Goal: Transaction & Acquisition: Purchase product/service

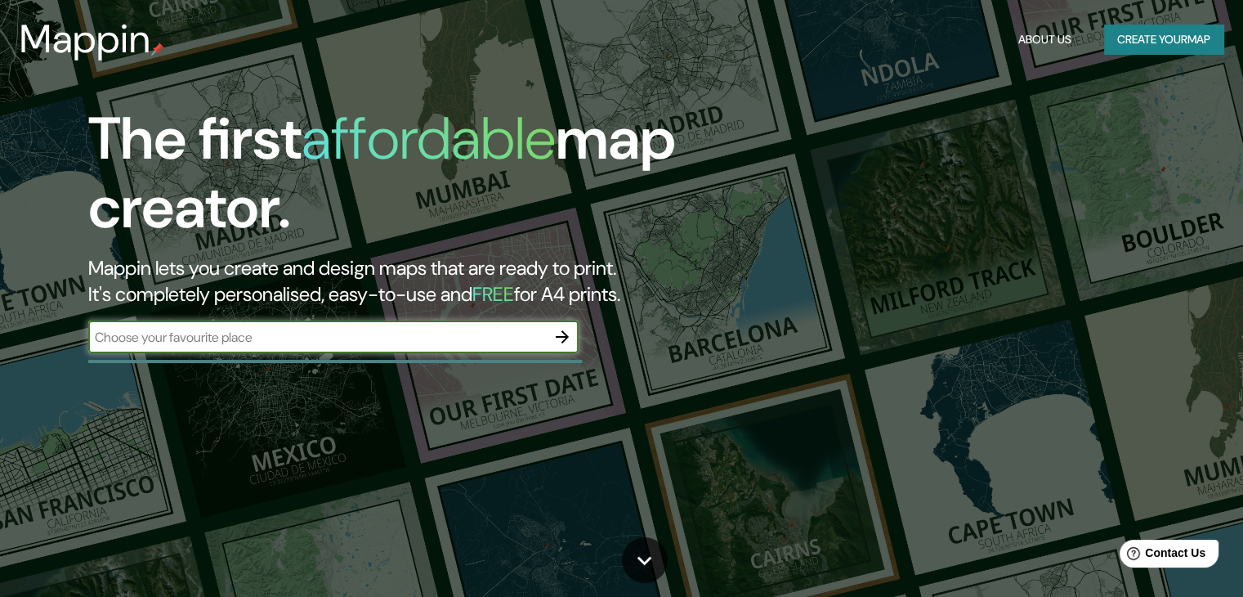
click at [354, 338] on input "text" at bounding box center [317, 337] width 458 height 19
click at [382, 338] on input "text" at bounding box center [317, 337] width 458 height 19
type input "[GEOGRAPHIC_DATA][PERSON_NAME][US_STATE]"
click at [566, 336] on icon "button" at bounding box center [562, 336] width 13 height 13
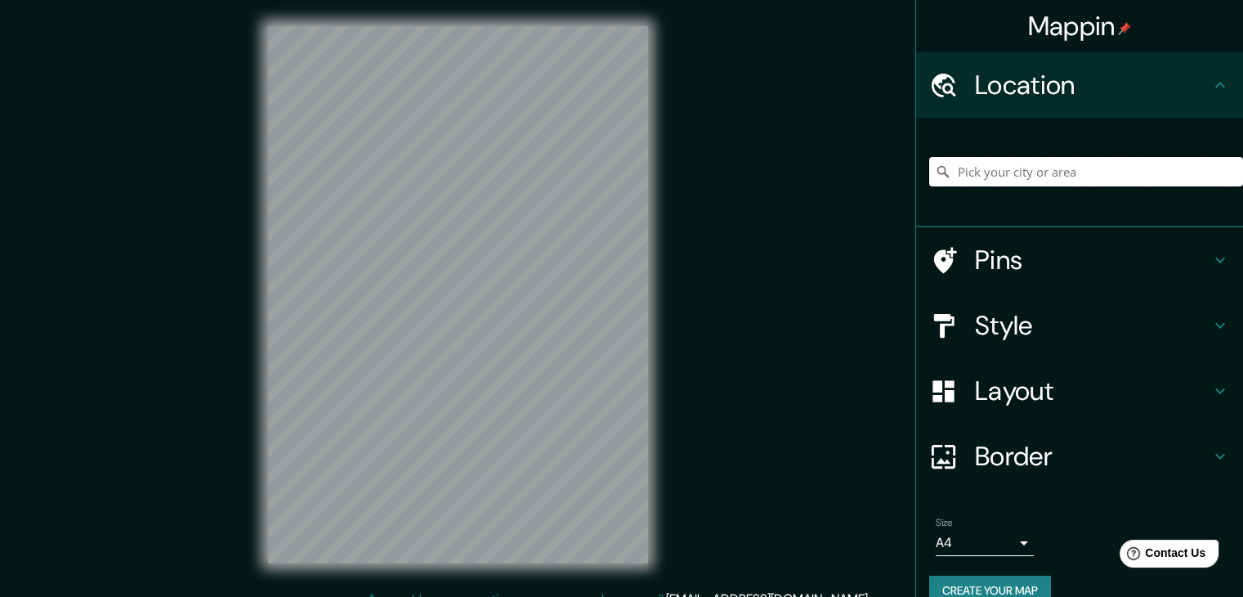
click at [1064, 171] on input "Pick your city or area" at bounding box center [1086, 171] width 314 height 29
click at [1056, 181] on input "Pick your city or area" at bounding box center [1086, 171] width 314 height 29
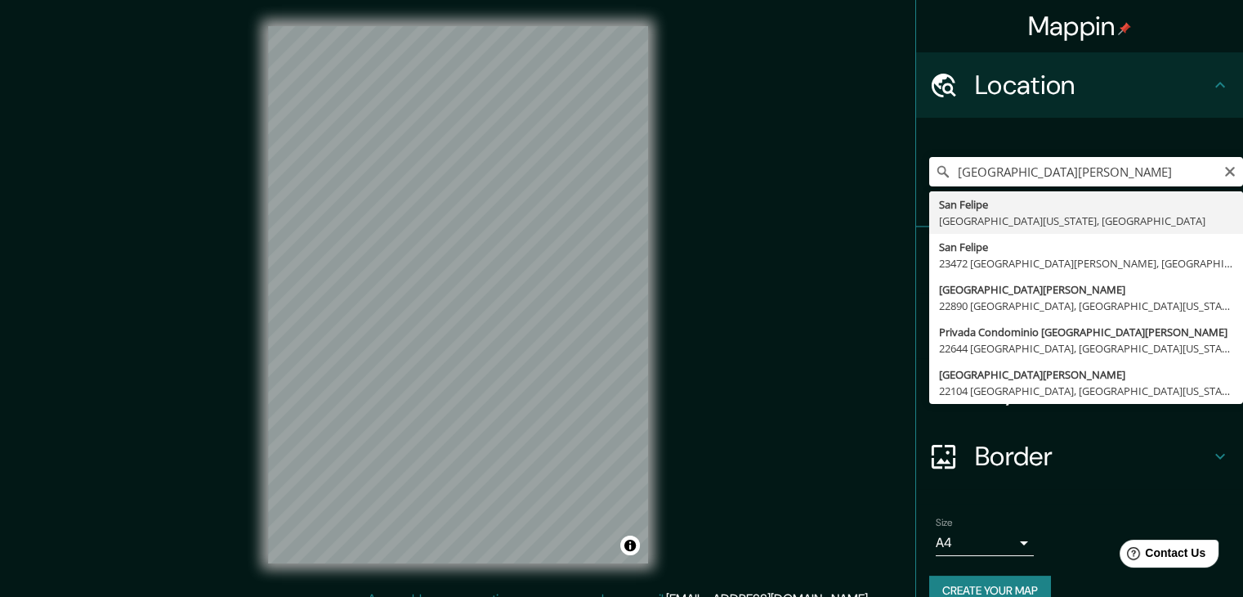
type input "[GEOGRAPHIC_DATA][PERSON_NAME], [GEOGRAPHIC_DATA][US_STATE], [GEOGRAPHIC_DATA]"
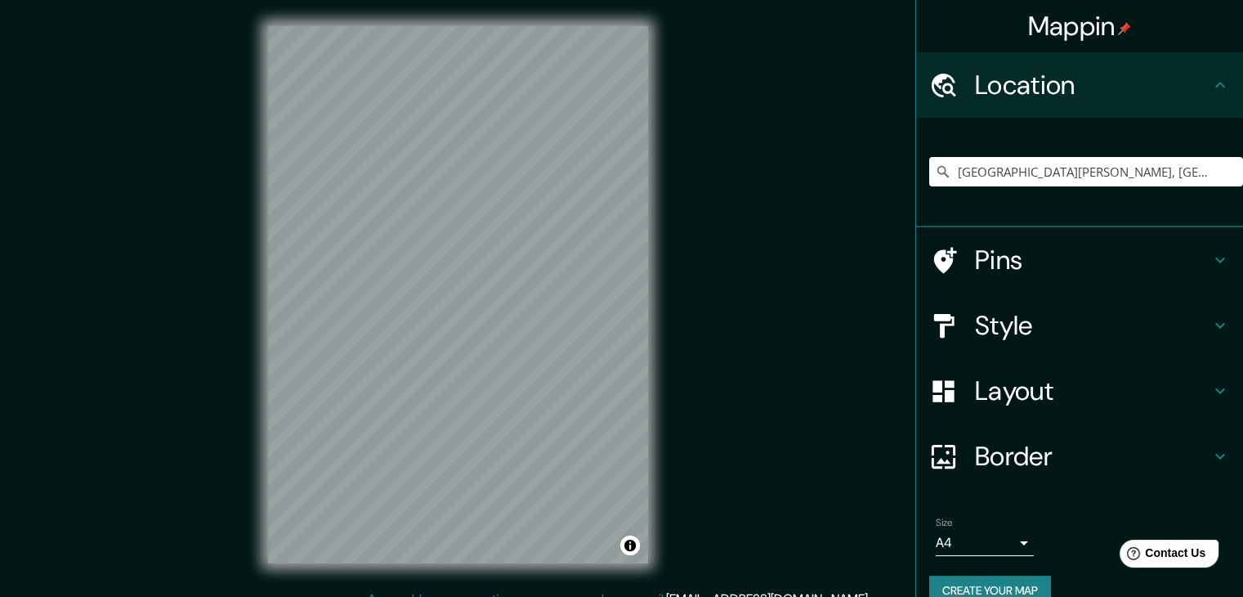
click at [1193, 325] on h4 "Style" at bounding box center [1092, 325] width 235 height 33
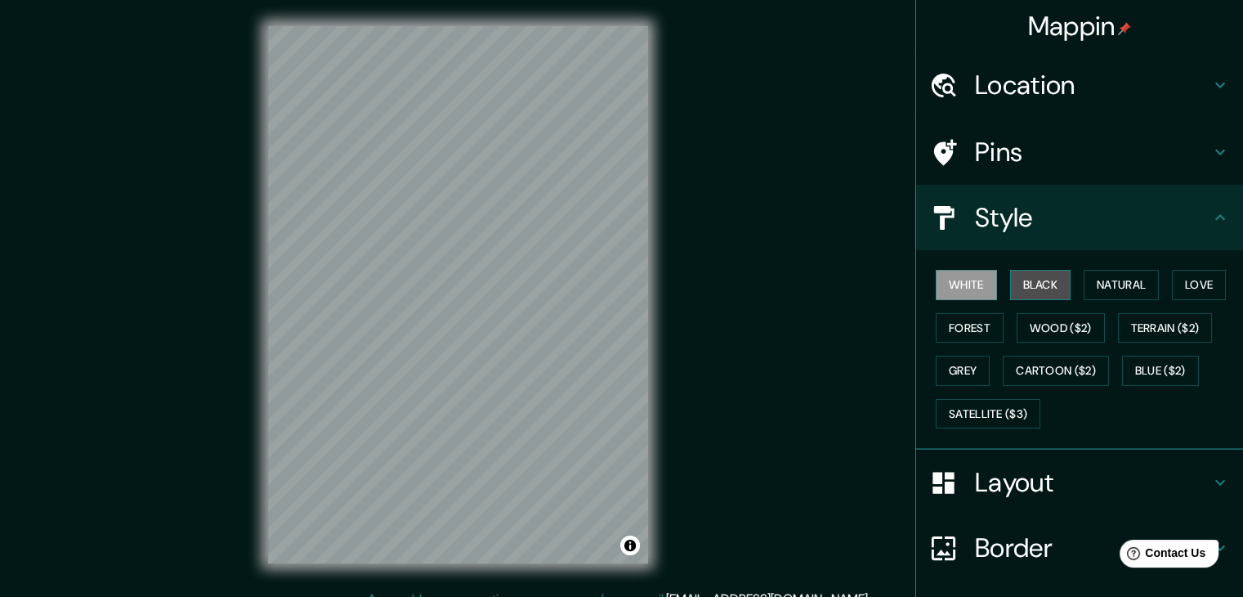
click at [1035, 285] on button "Black" at bounding box center [1040, 285] width 61 height 30
click at [1183, 293] on button "Love" at bounding box center [1199, 285] width 54 height 30
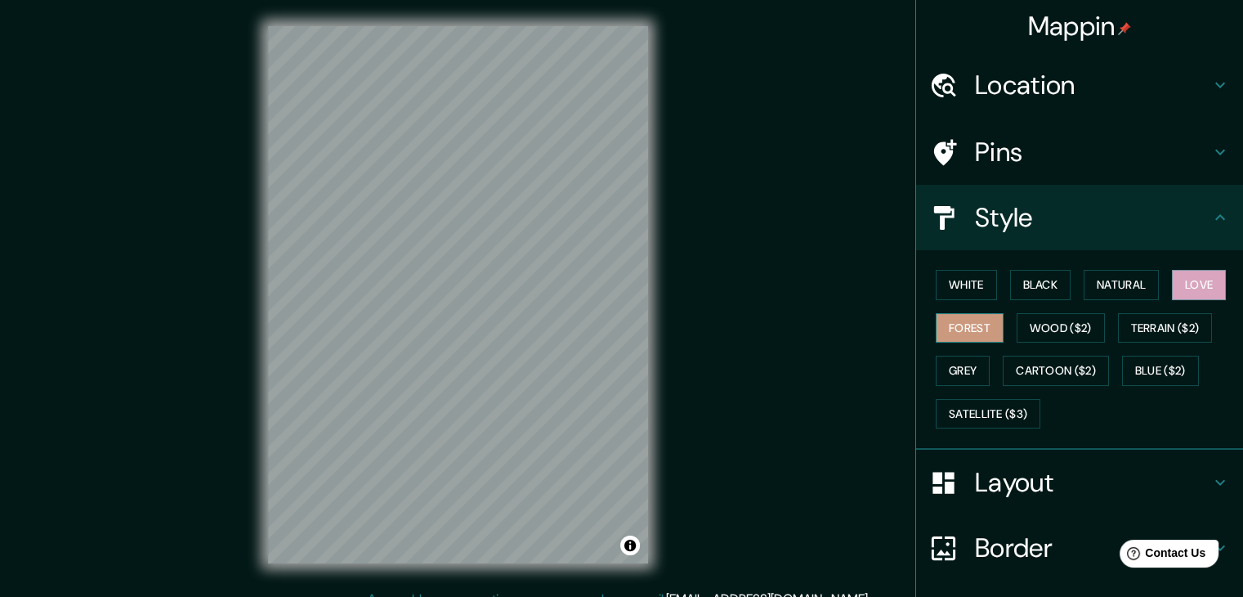
click at [953, 328] on button "Forest" at bounding box center [970, 328] width 68 height 30
click at [945, 370] on button "Grey" at bounding box center [963, 370] width 54 height 30
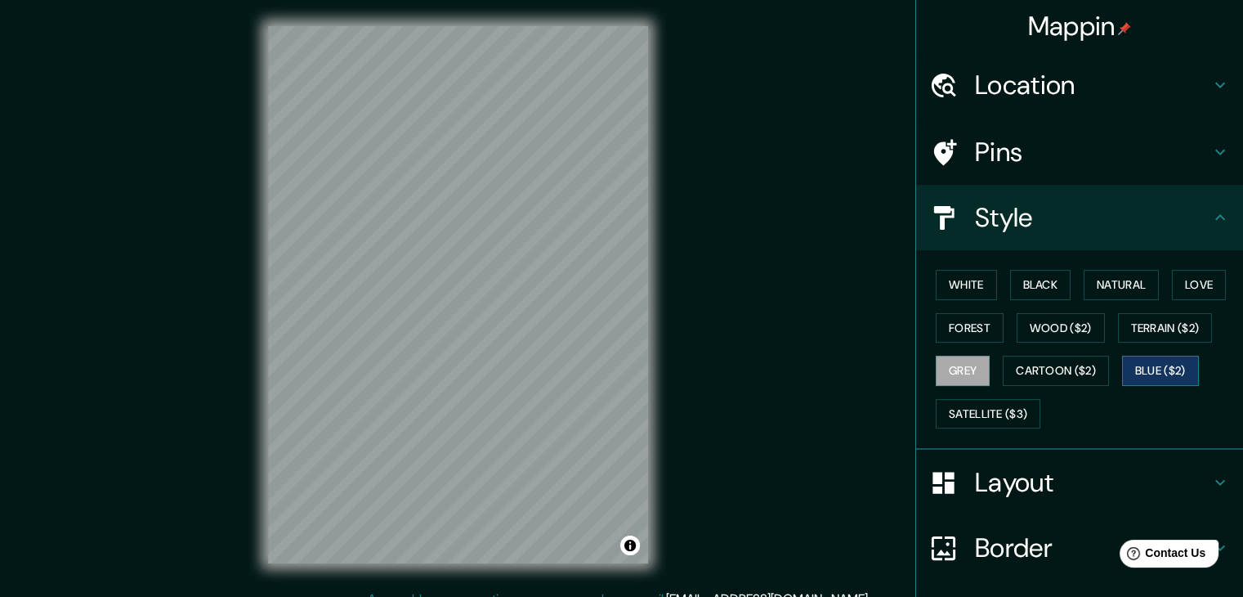
click at [1138, 375] on button "Blue ($2)" at bounding box center [1160, 370] width 77 height 30
click at [989, 409] on button "Satellite ($3)" at bounding box center [988, 414] width 105 height 30
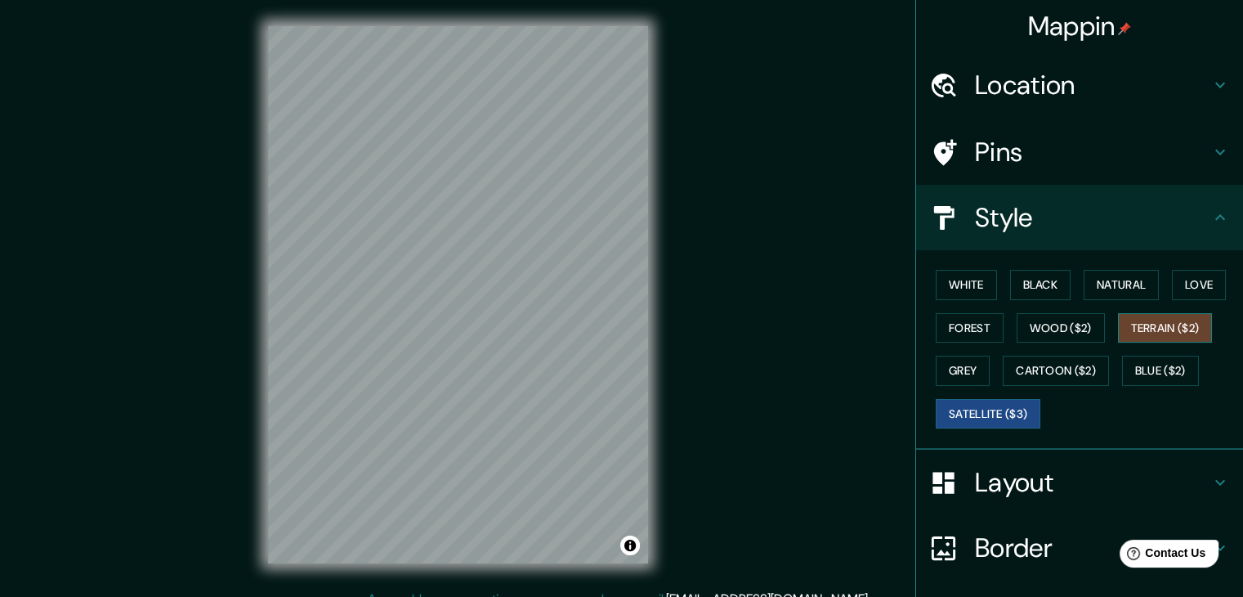
click at [1151, 330] on button "Terrain ($2)" at bounding box center [1165, 328] width 95 height 30
click at [1118, 278] on button "Natural" at bounding box center [1121, 285] width 75 height 30
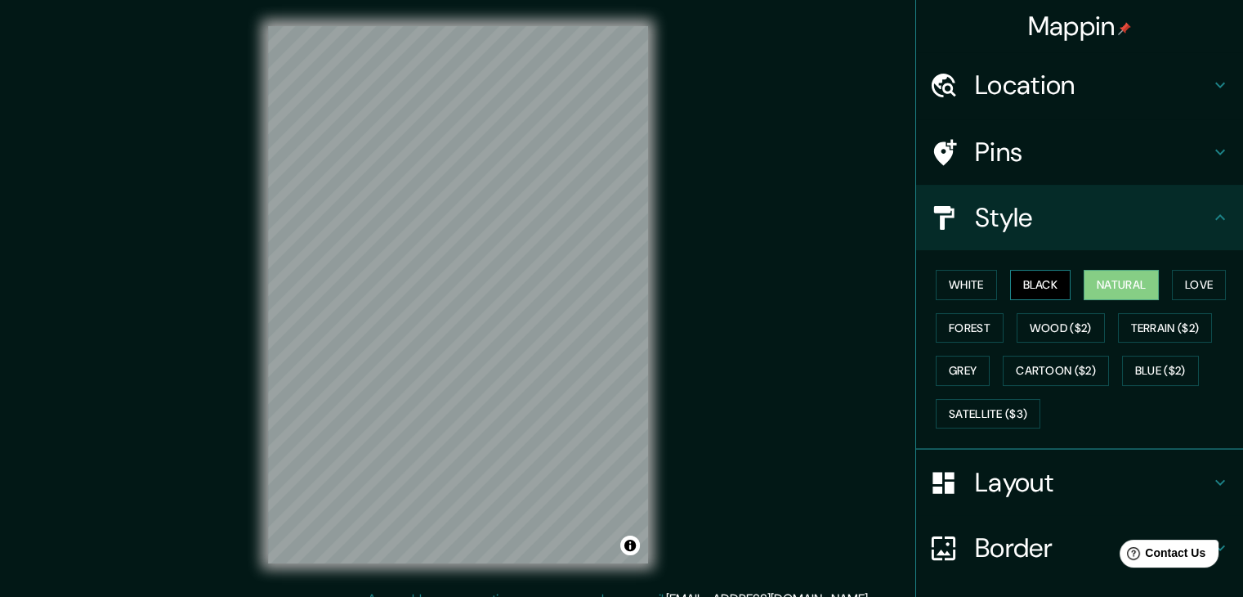
click at [1010, 282] on button "Black" at bounding box center [1040, 285] width 61 height 30
click at [1144, 270] on button "Natural" at bounding box center [1121, 285] width 75 height 30
click at [955, 330] on button "Forest" at bounding box center [970, 328] width 68 height 30
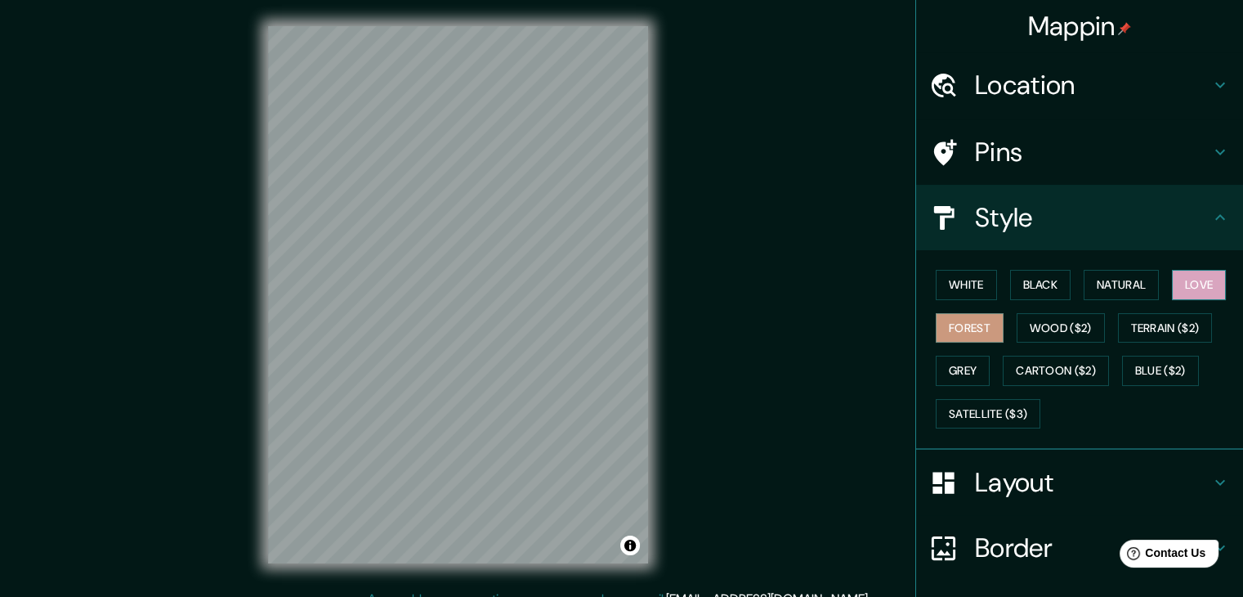
click at [1183, 275] on button "Love" at bounding box center [1199, 285] width 54 height 30
click at [1112, 279] on button "Natural" at bounding box center [1121, 285] width 75 height 30
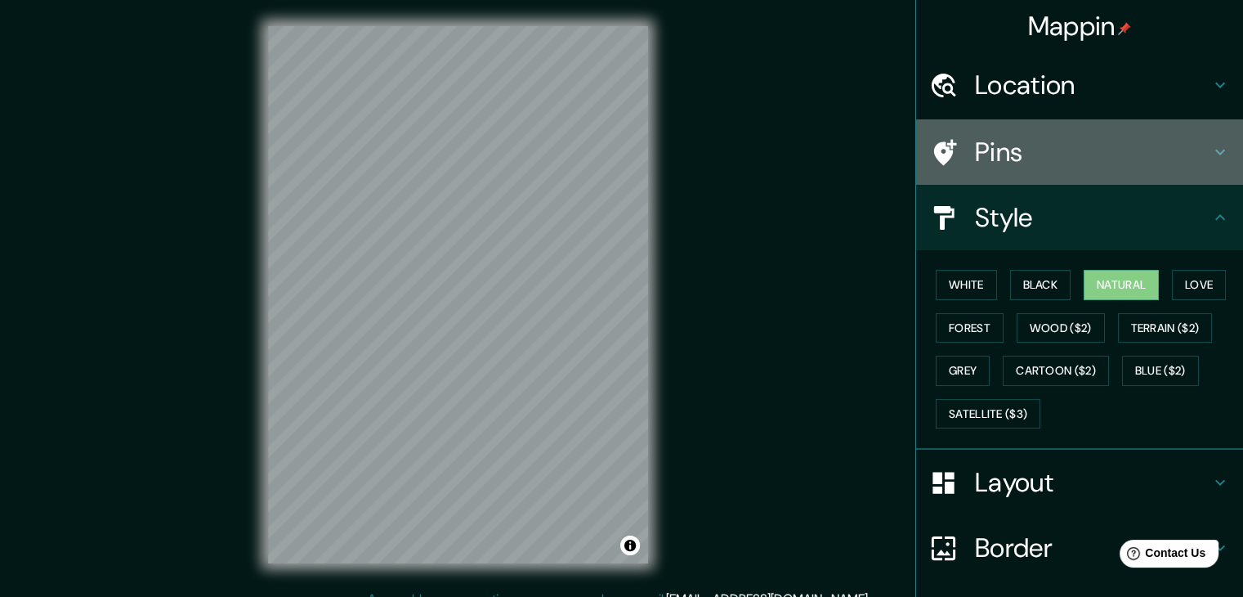
click at [1022, 141] on h4 "Pins" at bounding box center [1092, 152] width 235 height 33
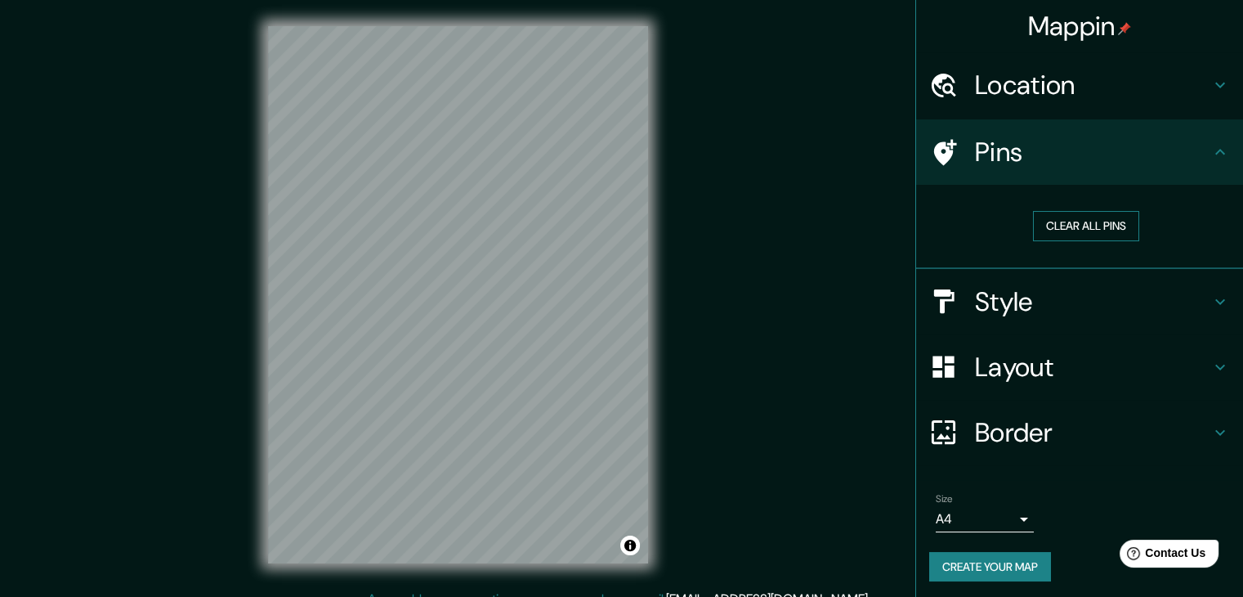
click at [1086, 225] on button "Clear all pins" at bounding box center [1086, 226] width 106 height 30
click at [1020, 152] on h4 "Pins" at bounding box center [1092, 152] width 235 height 33
click at [1060, 356] on h4 "Layout" at bounding box center [1092, 367] width 235 height 33
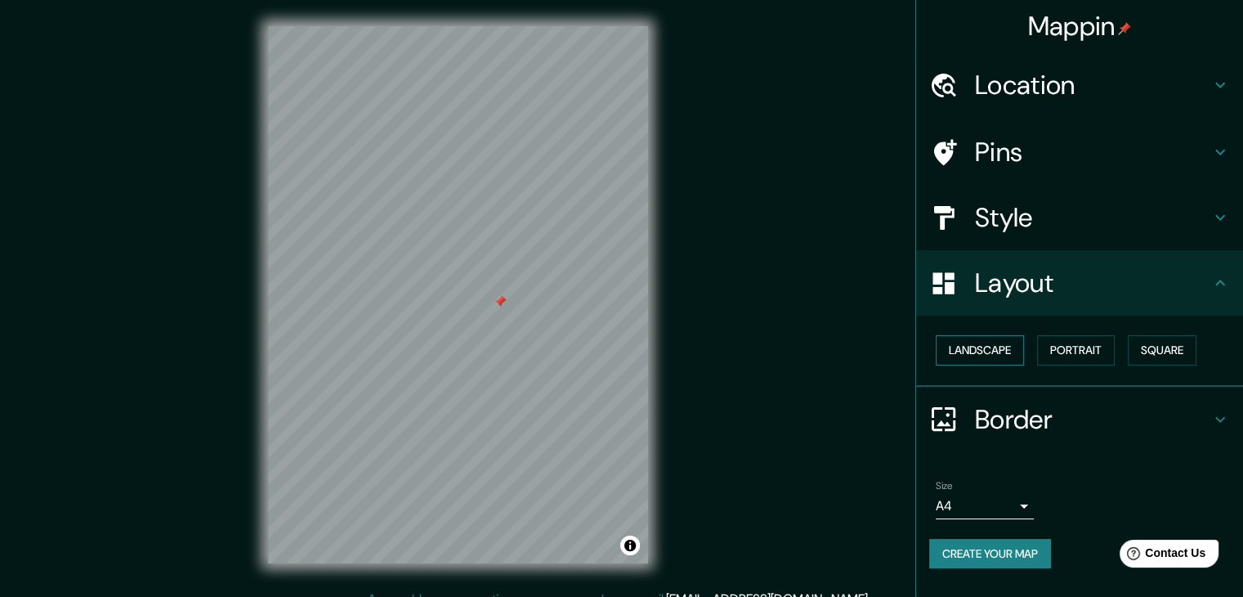
click at [990, 351] on button "Landscape" at bounding box center [980, 350] width 88 height 30
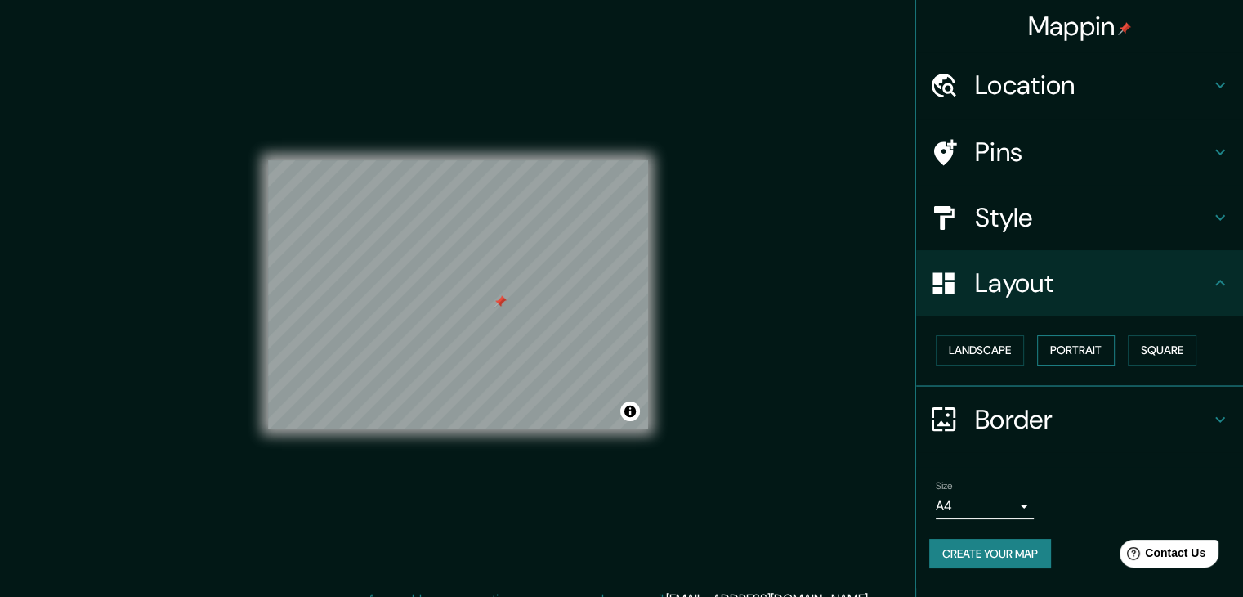
click at [1089, 360] on button "Portrait" at bounding box center [1076, 350] width 78 height 30
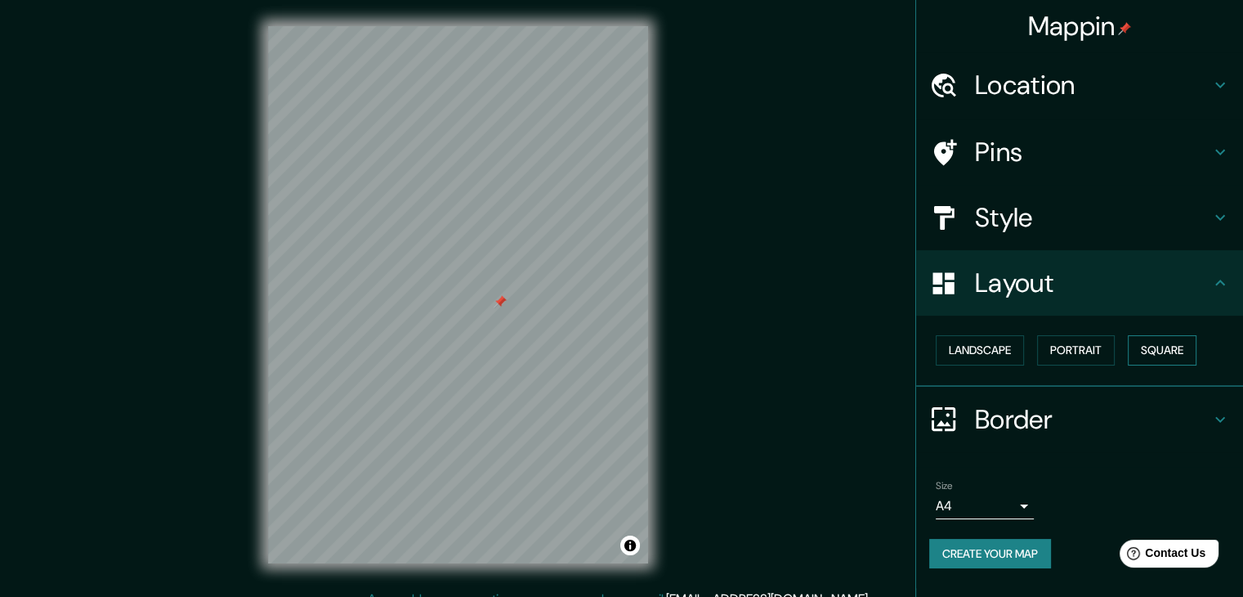
click at [1152, 352] on button "Square" at bounding box center [1162, 350] width 69 height 30
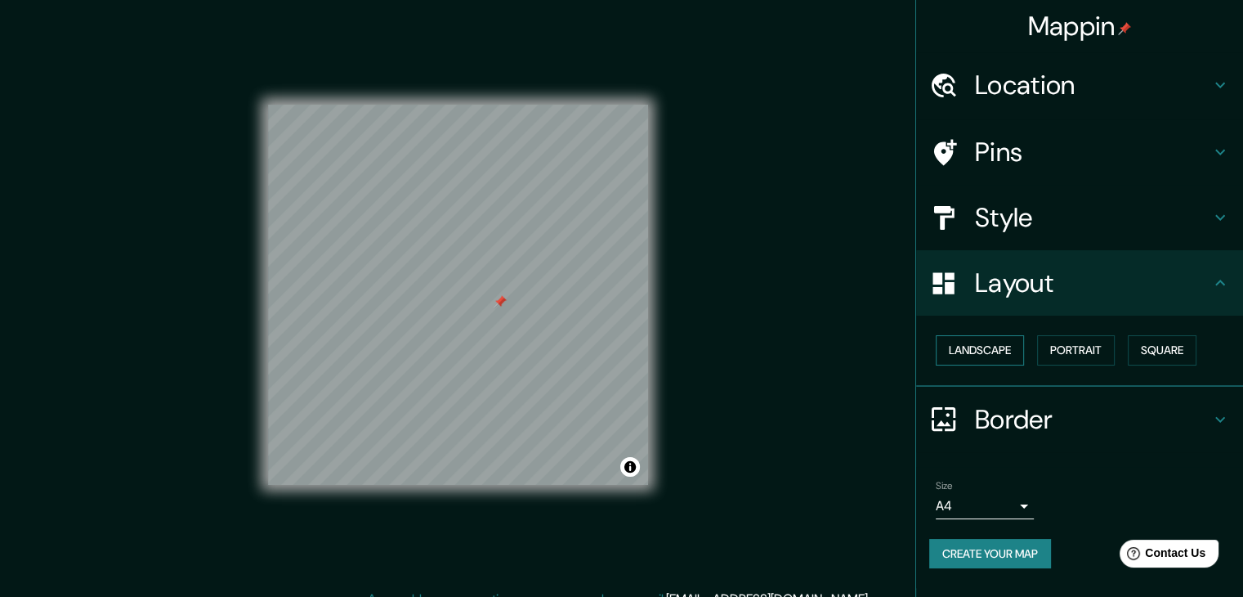
click at [996, 341] on button "Landscape" at bounding box center [980, 350] width 88 height 30
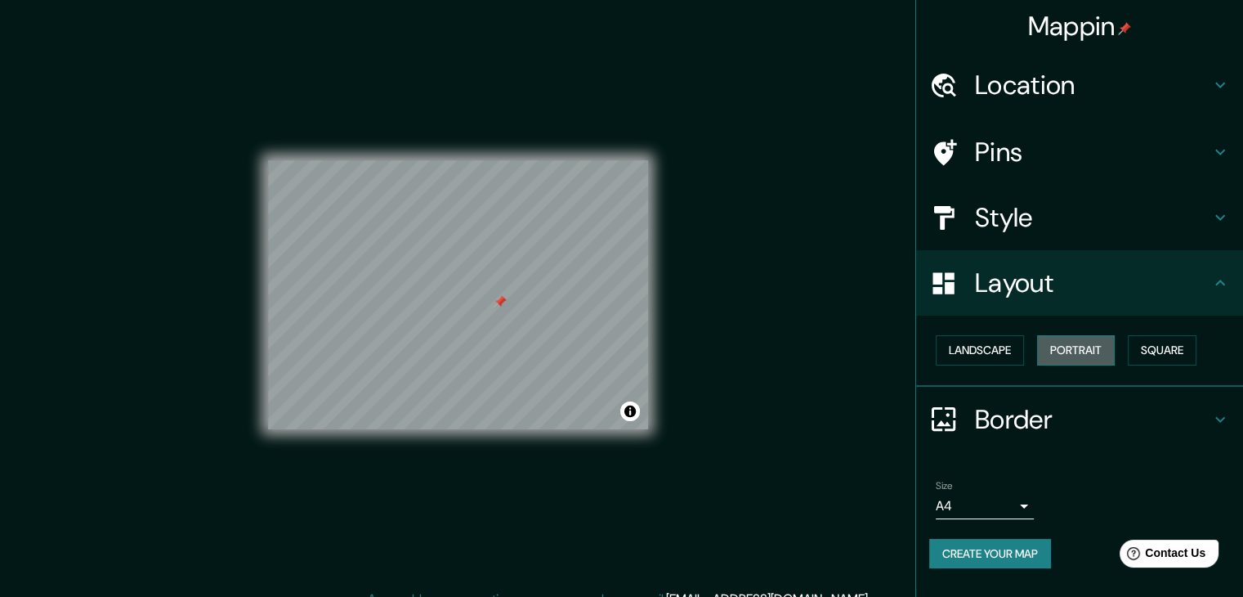
click at [1084, 351] on button "Portrait" at bounding box center [1076, 350] width 78 height 30
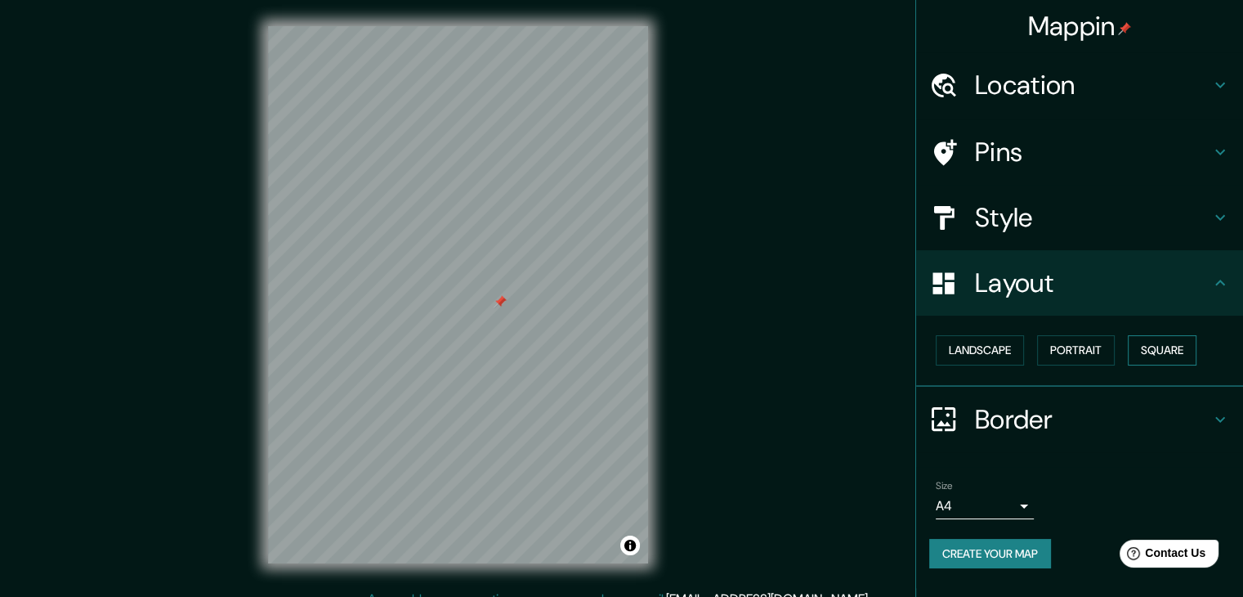
click at [1143, 350] on button "Square" at bounding box center [1162, 350] width 69 height 30
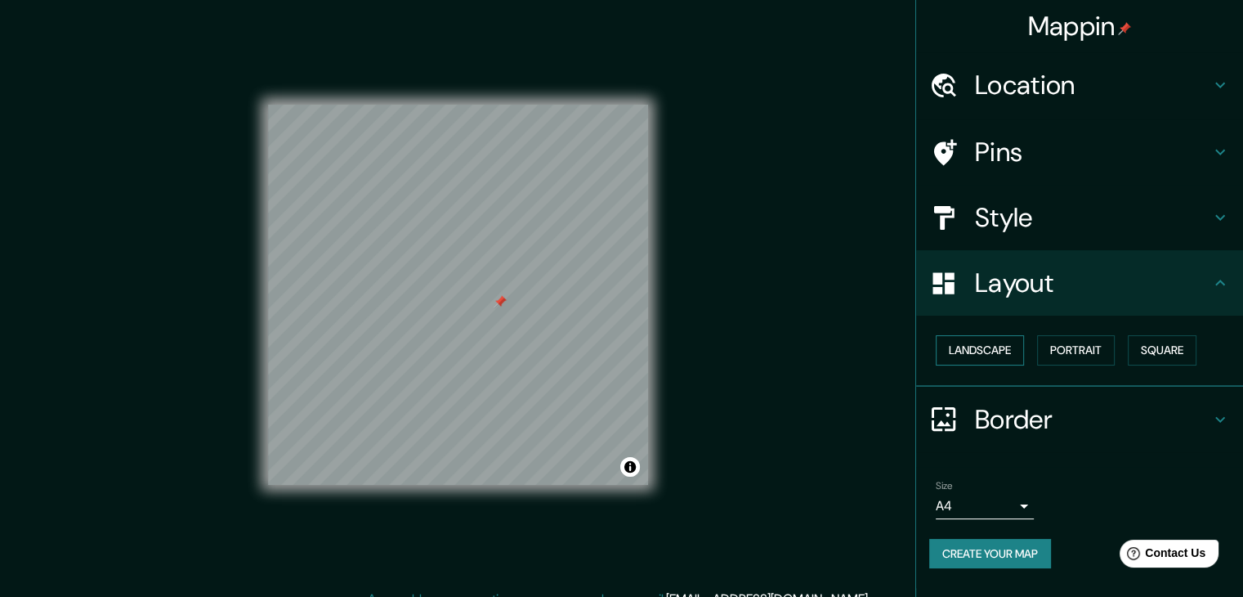
click at [979, 348] on button "Landscape" at bounding box center [980, 350] width 88 height 30
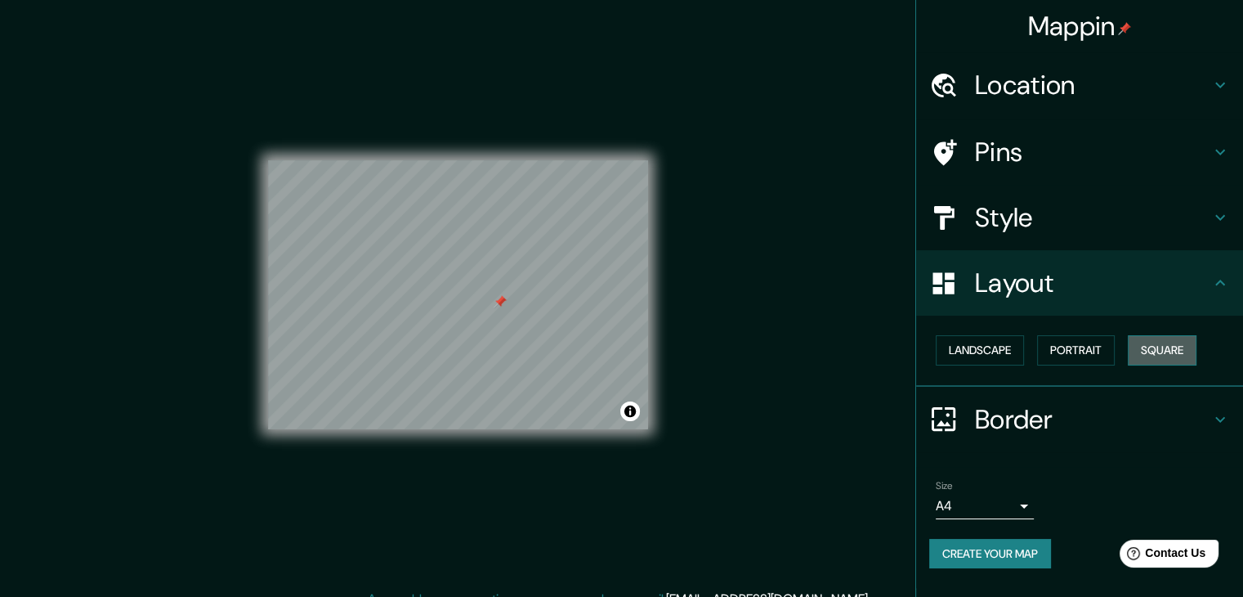
click at [1157, 348] on button "Square" at bounding box center [1162, 350] width 69 height 30
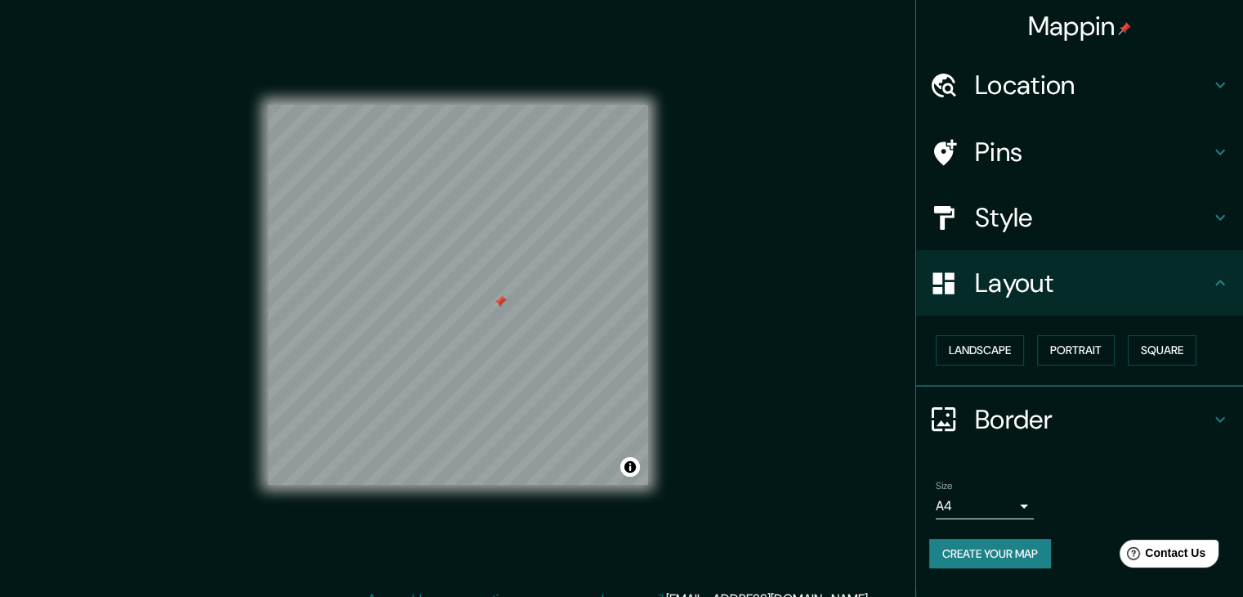
click at [1147, 440] on div "Border" at bounding box center [1079, 419] width 327 height 65
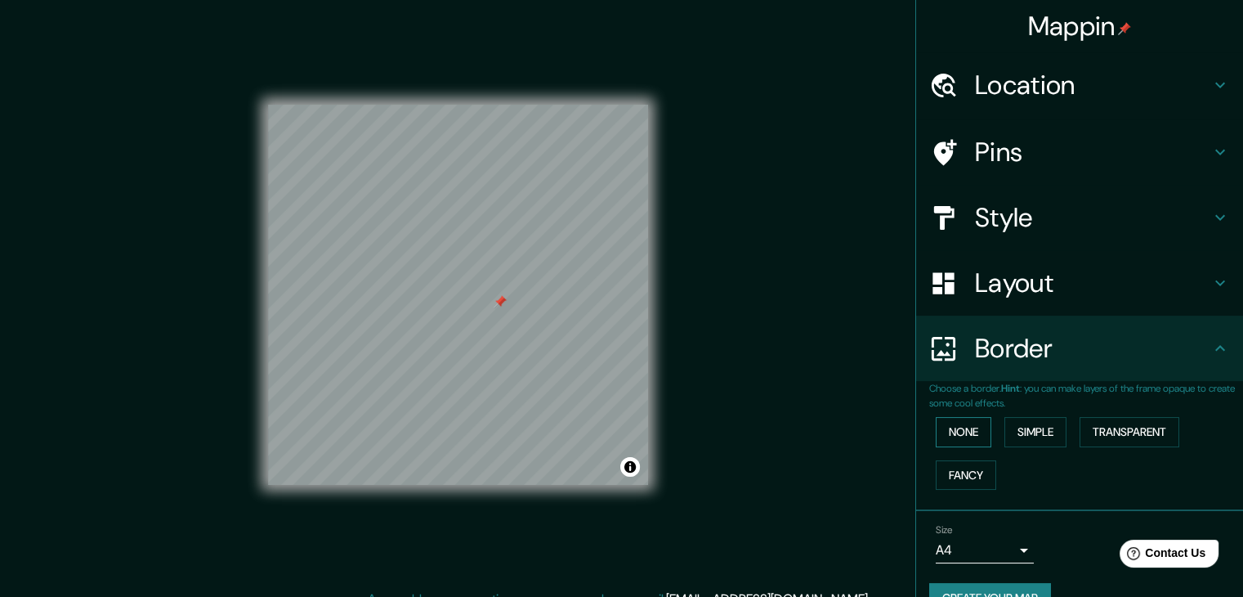
click at [959, 430] on button "None" at bounding box center [964, 432] width 56 height 30
click at [1039, 431] on button "Simple" at bounding box center [1035, 432] width 62 height 30
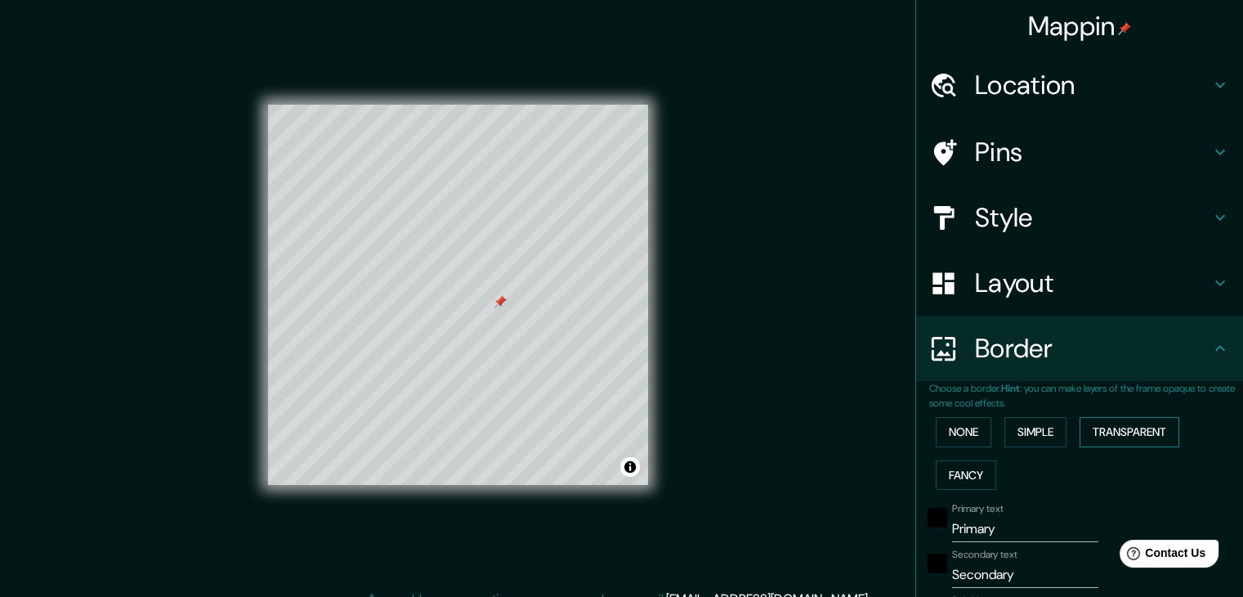
click at [1086, 429] on button "Transparent" at bounding box center [1130, 432] width 100 height 30
click at [945, 469] on button "Fancy" at bounding box center [966, 475] width 60 height 30
click at [1047, 436] on button "Simple" at bounding box center [1035, 432] width 62 height 30
click at [1015, 151] on h4 "Pins" at bounding box center [1092, 152] width 235 height 33
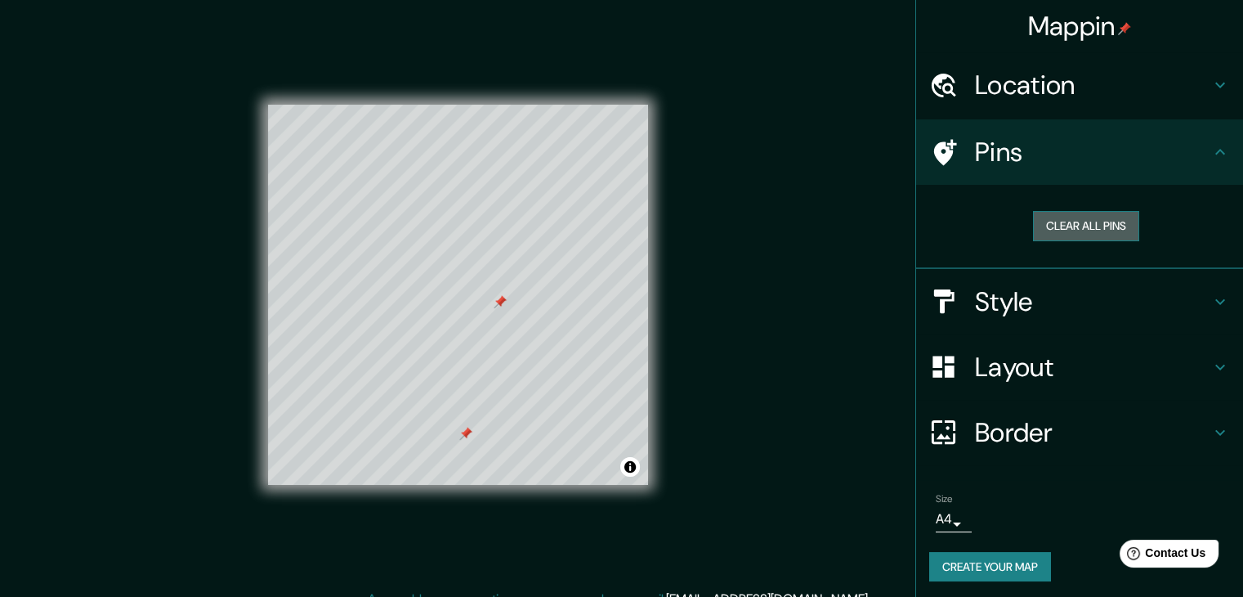
click at [1065, 226] on button "Clear all pins" at bounding box center [1086, 226] width 106 height 30
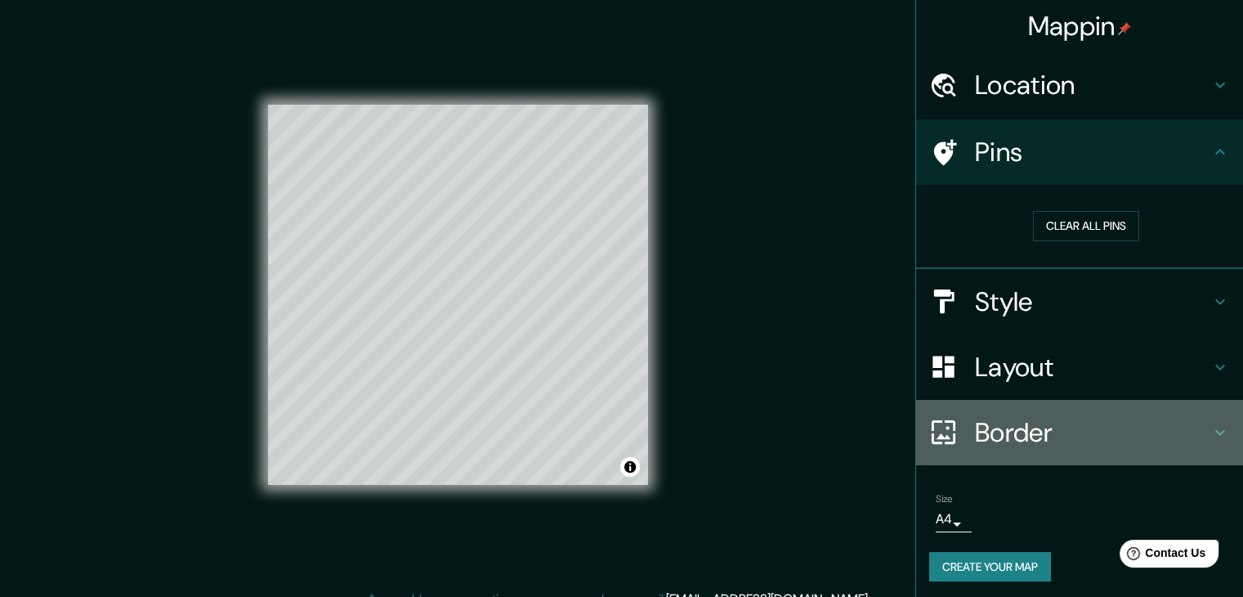
click at [1036, 426] on h4 "Border" at bounding box center [1092, 432] width 235 height 33
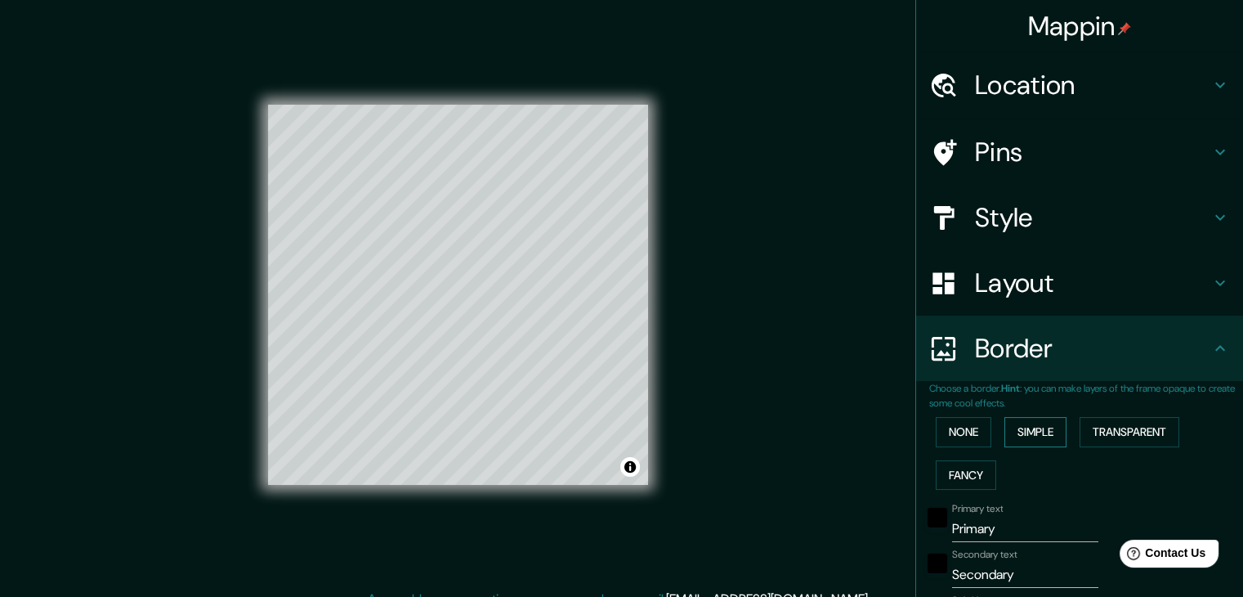
click at [1013, 429] on button "Simple" at bounding box center [1035, 432] width 62 height 30
type input "37"
click at [1135, 431] on button "Transparent" at bounding box center [1130, 432] width 100 height 30
click at [943, 474] on button "Fancy" at bounding box center [966, 475] width 60 height 30
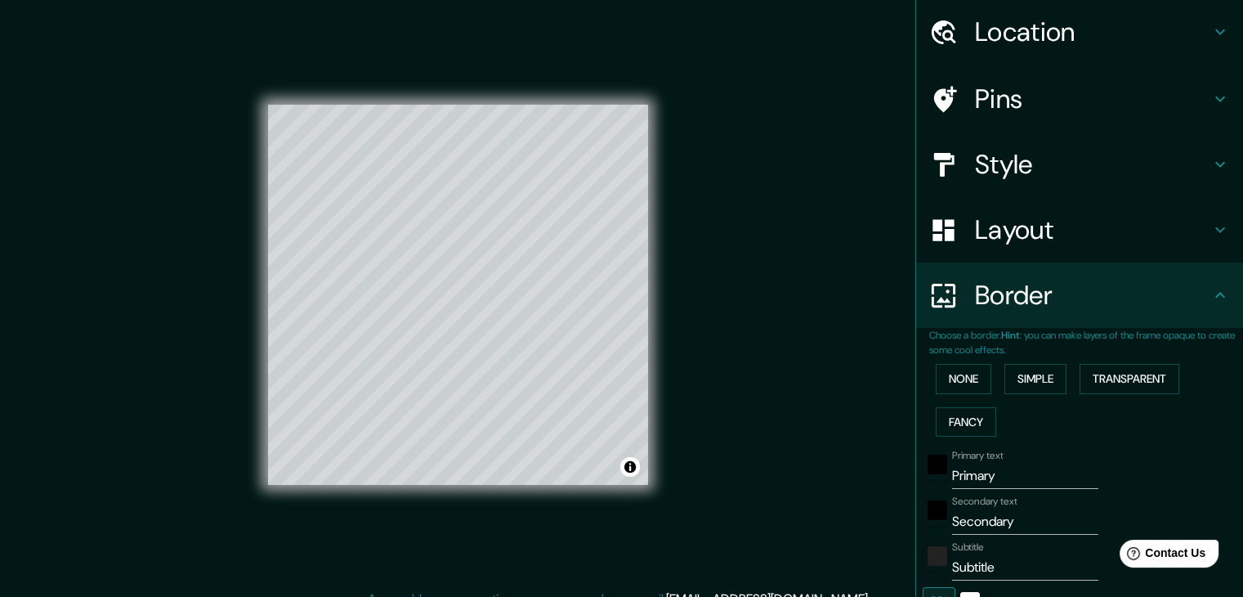
scroll to position [82, 0]
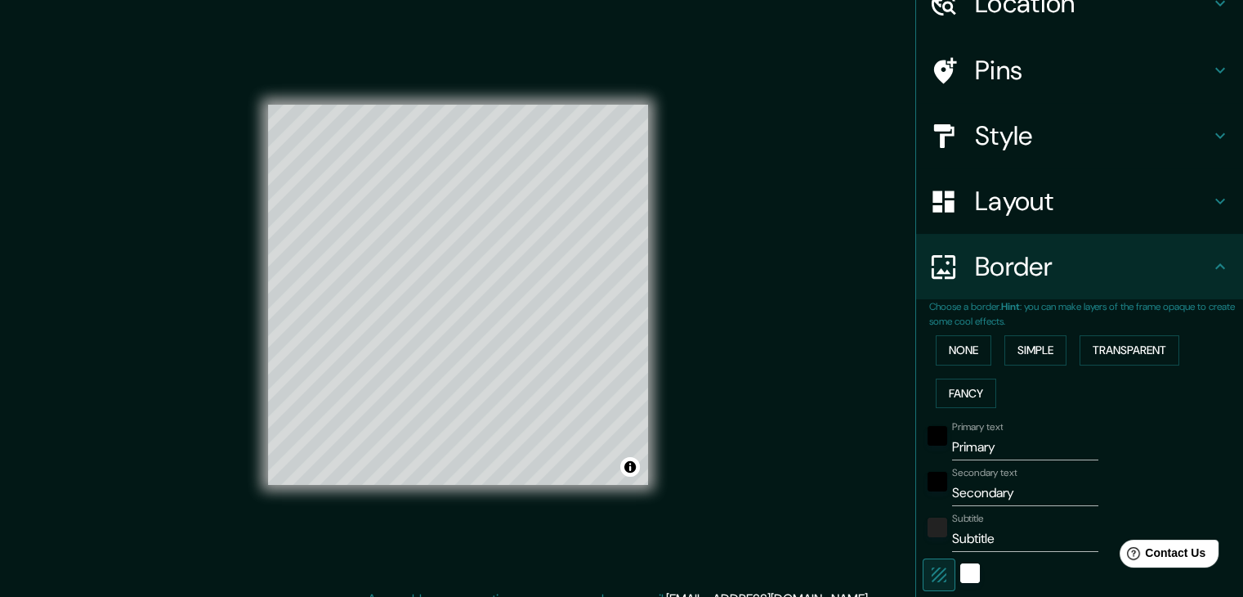
click at [987, 443] on input "Primary" at bounding box center [1025, 447] width 146 height 26
drag, startPoint x: 987, startPoint y: 443, endPoint x: 951, endPoint y: 443, distance: 36.0
click at [952, 443] on input "Primary" at bounding box center [1025, 447] width 146 height 26
type input "37"
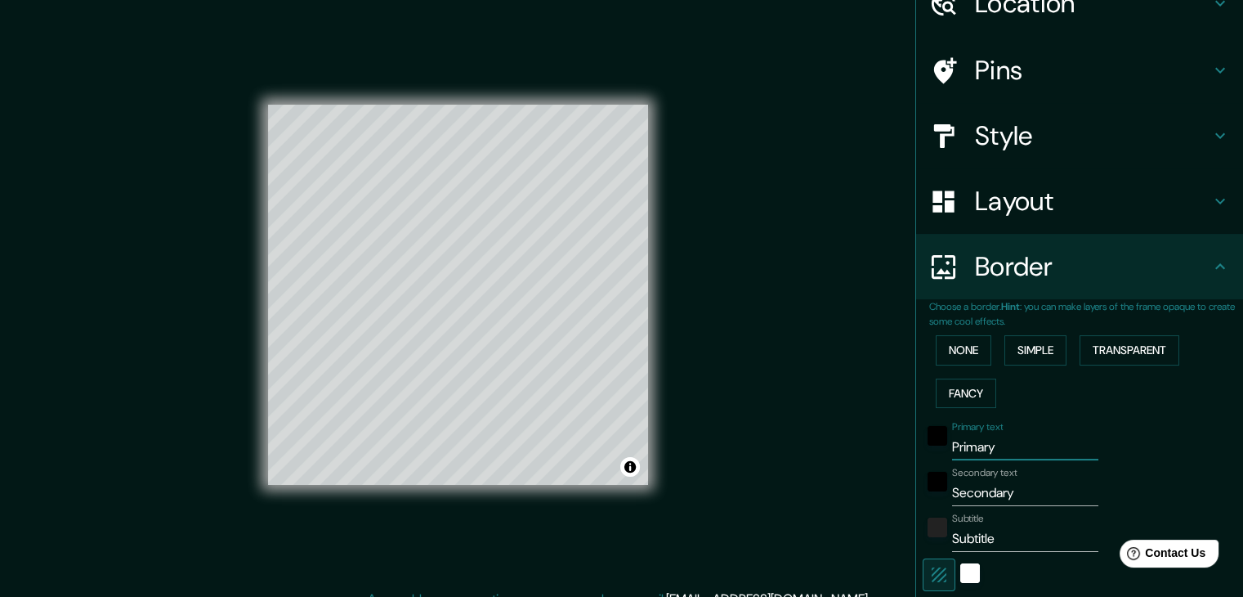
type input "19"
click at [996, 494] on input "Secondary" at bounding box center [1025, 493] width 146 height 26
type input "37"
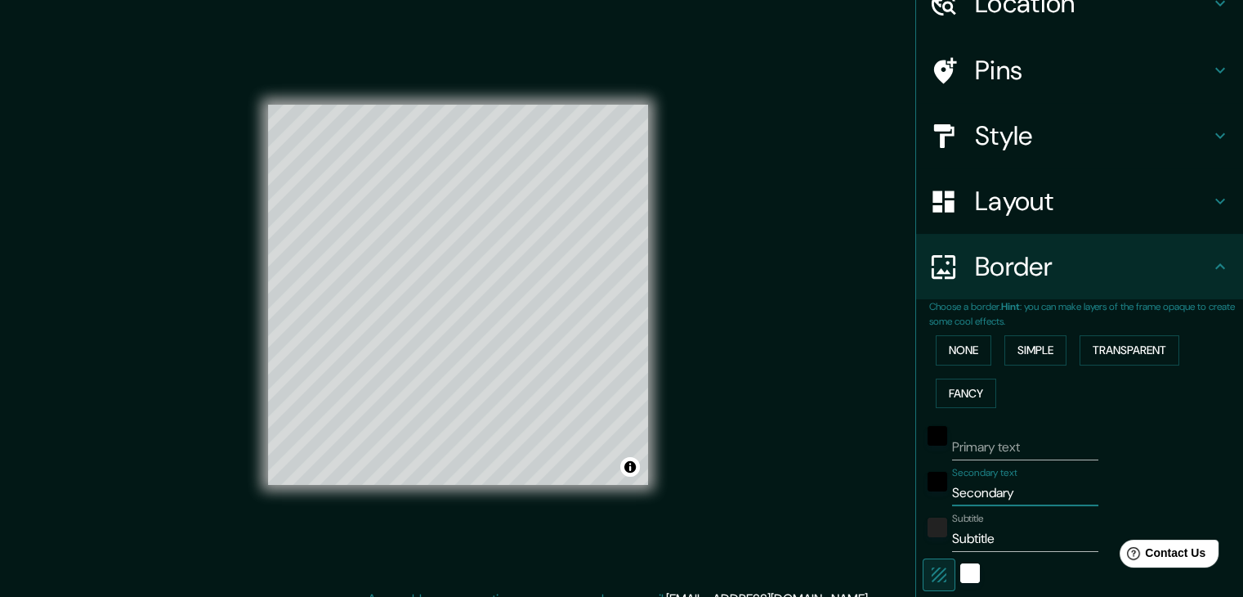
type input "19"
click at [964, 534] on input "Subtitle" at bounding box center [1025, 538] width 146 height 26
type input "37"
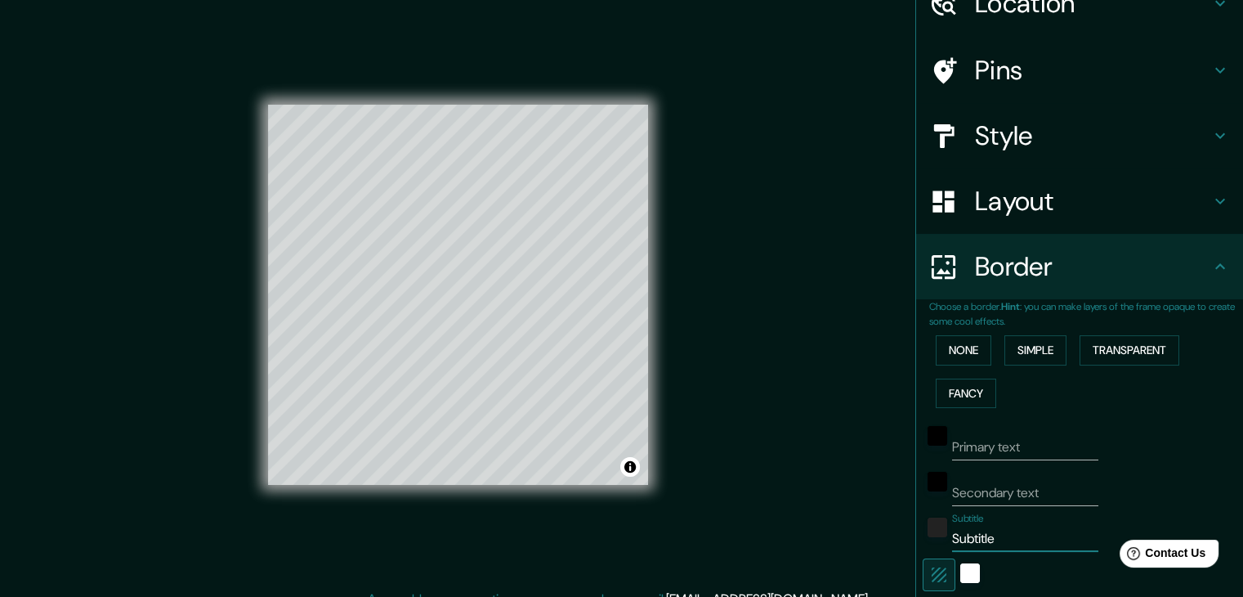
type input "19"
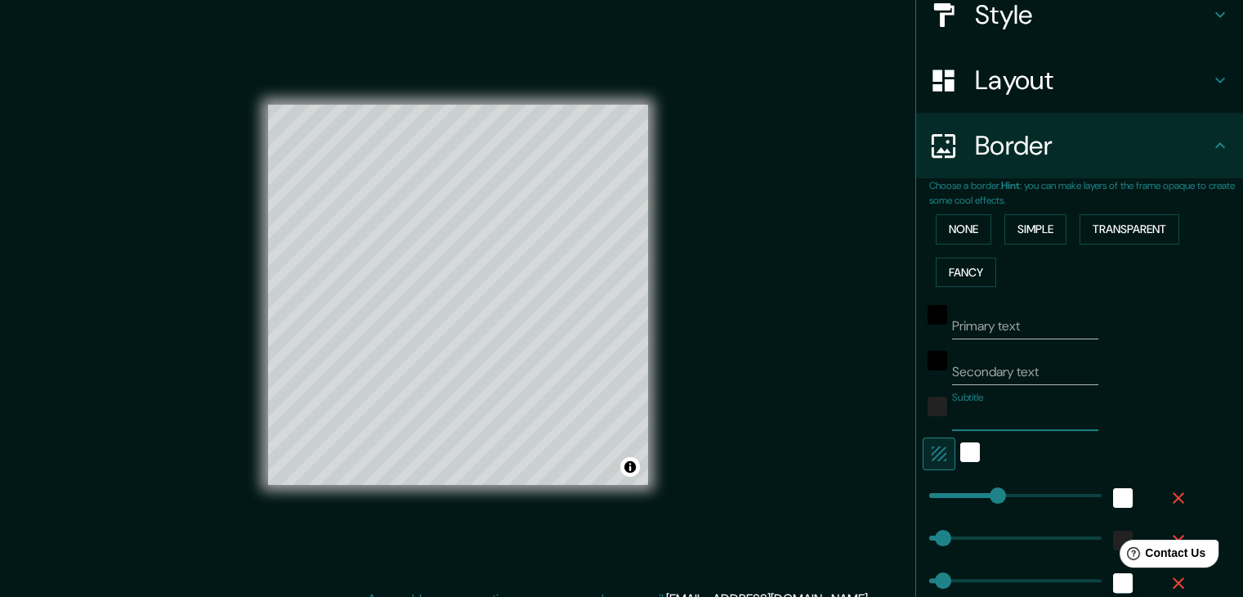
scroll to position [163, 0]
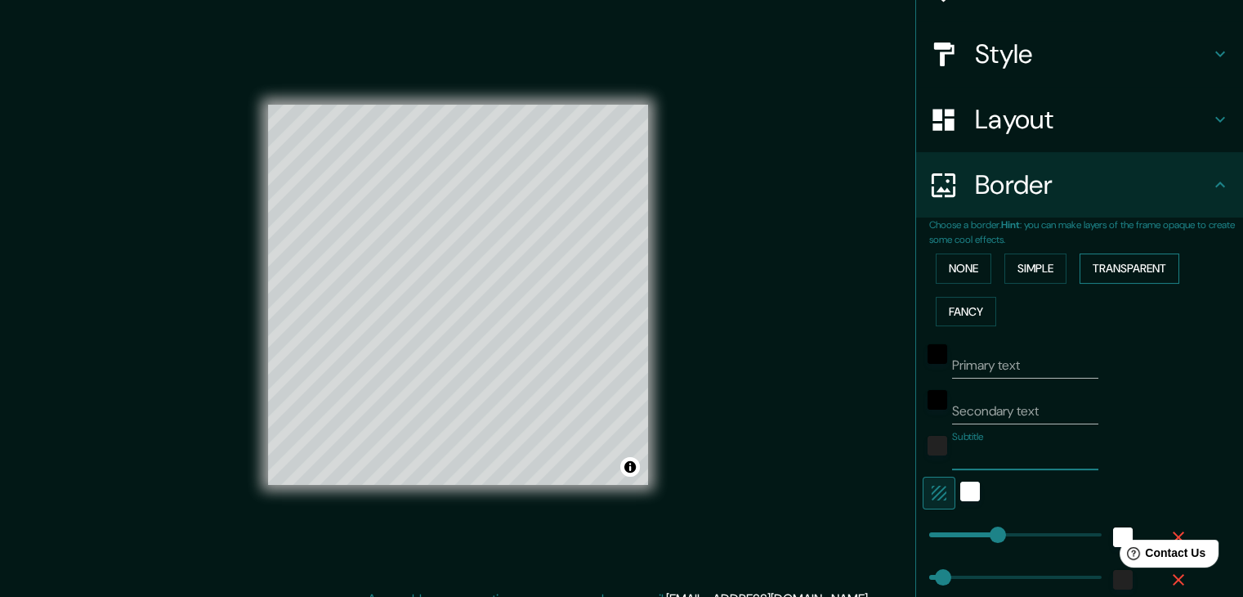
click at [1130, 273] on button "Transparent" at bounding box center [1130, 268] width 100 height 30
click at [984, 360] on input "Primary" at bounding box center [1025, 365] width 146 height 26
type input "223"
type input "37"
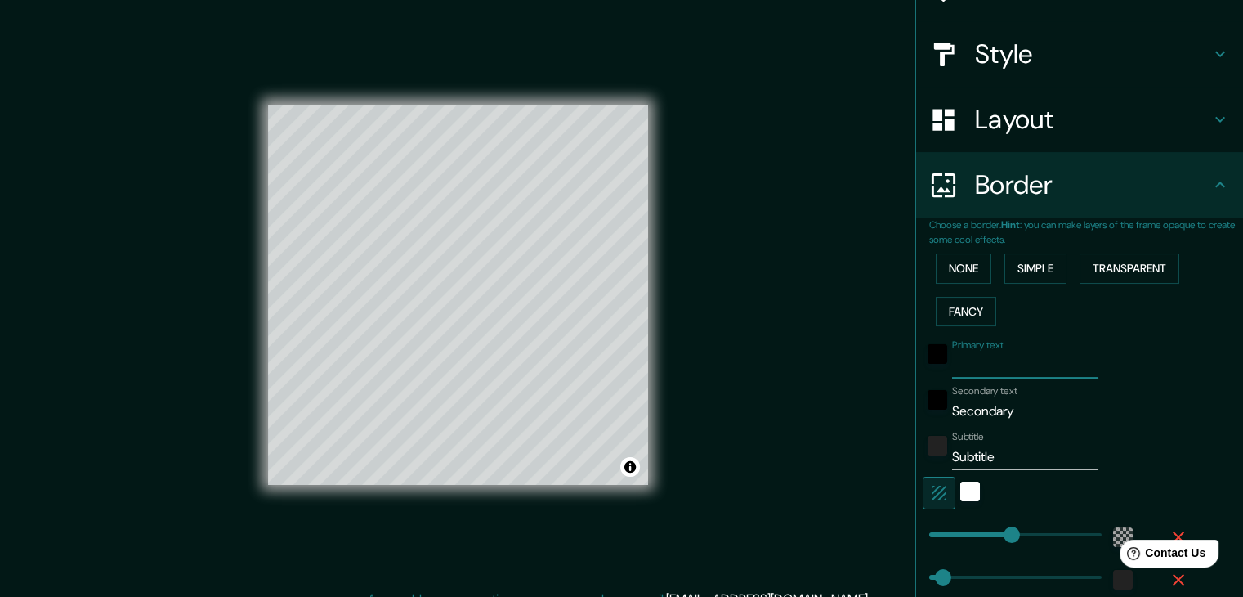
click at [976, 403] on input "Secondary" at bounding box center [1025, 411] width 146 height 26
type input "223"
type input "37"
click at [974, 456] on input "Subtitle" at bounding box center [1025, 457] width 146 height 26
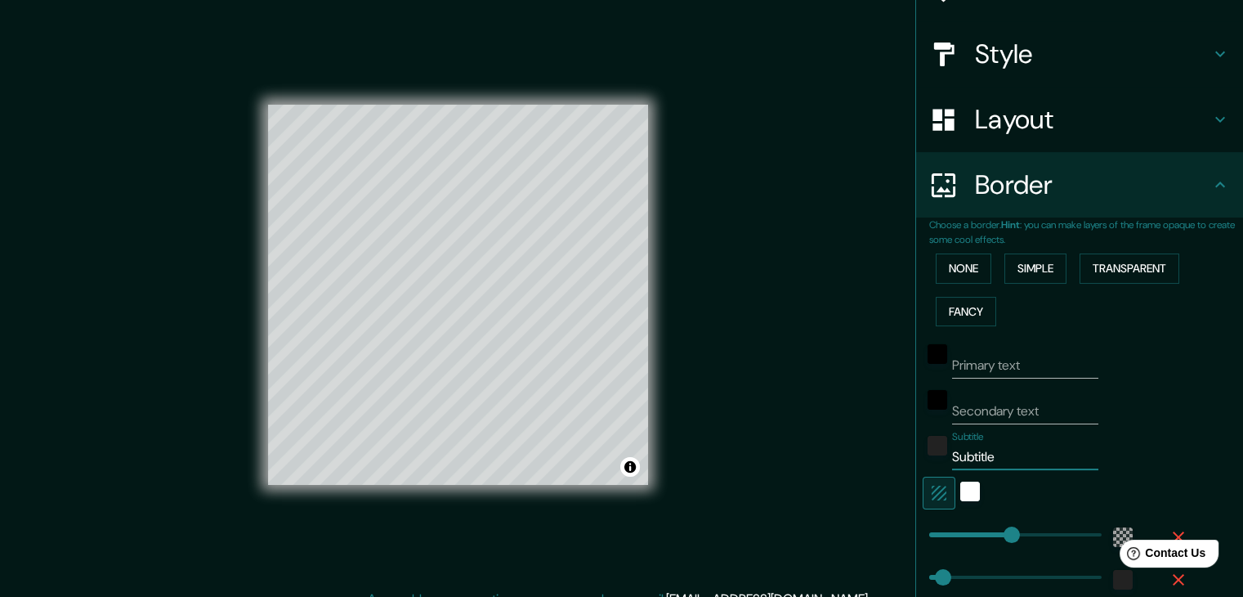
click at [974, 456] on input "Subtitle" at bounding box center [1025, 457] width 146 height 26
type input "223"
type input "37"
click at [1147, 409] on div "Secondary text" at bounding box center [1057, 404] width 268 height 39
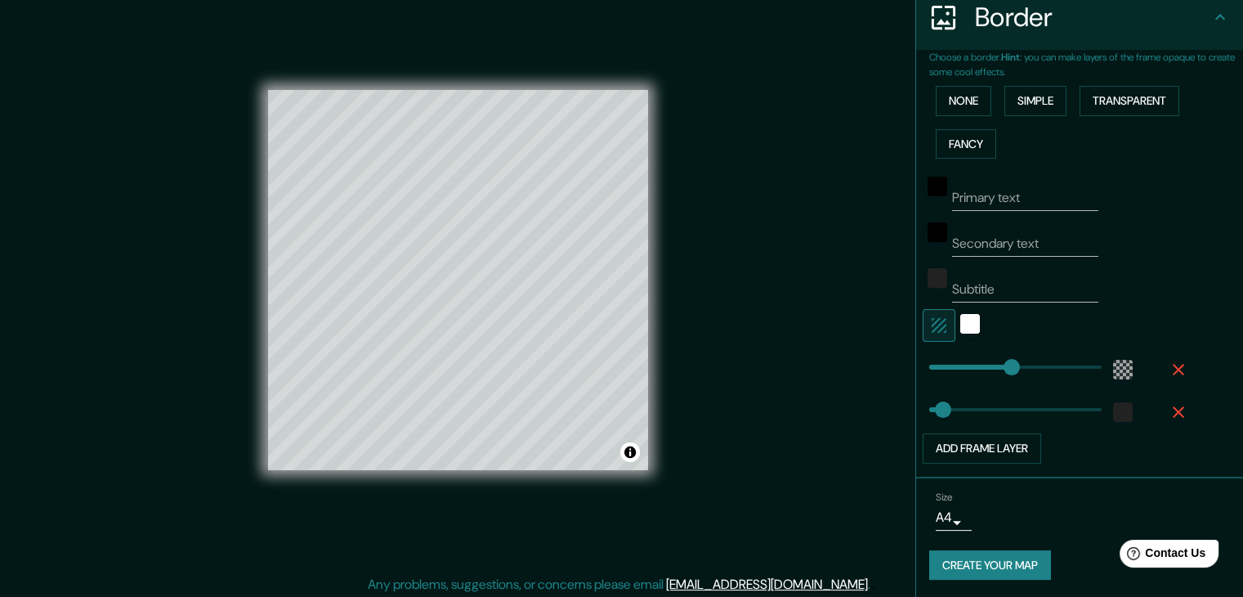
scroll to position [19, 0]
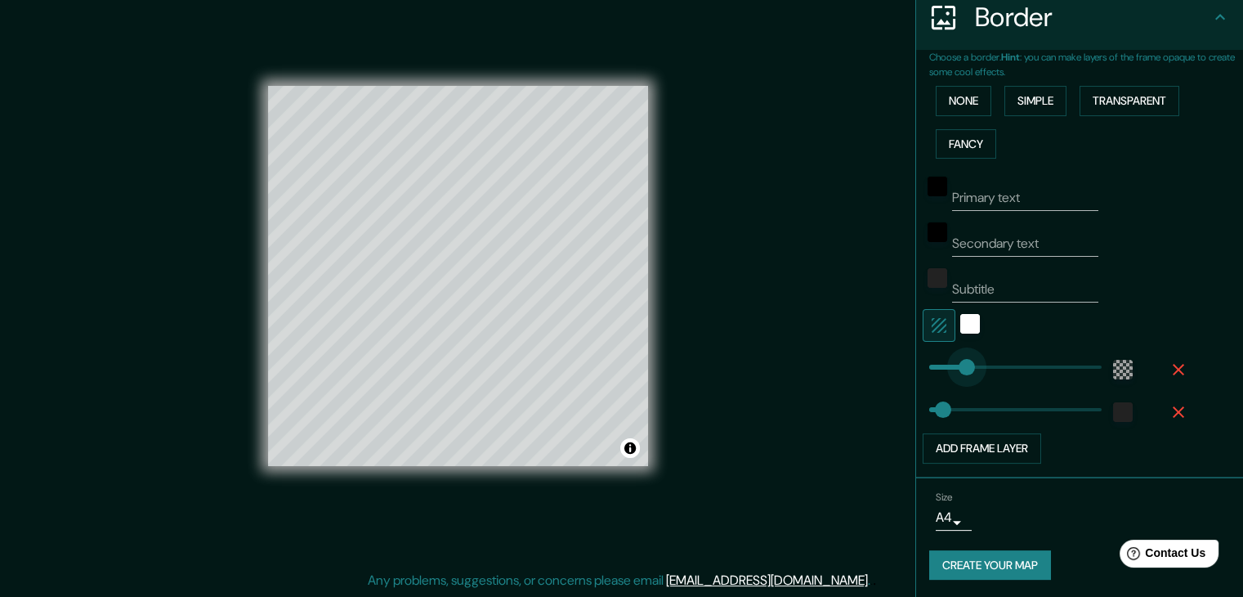
type input "200"
drag, startPoint x: 1003, startPoint y: 365, endPoint x: 990, endPoint y: 364, distance: 12.4
type input "37"
type input "52"
drag, startPoint x: 980, startPoint y: 357, endPoint x: 936, endPoint y: 361, distance: 44.3
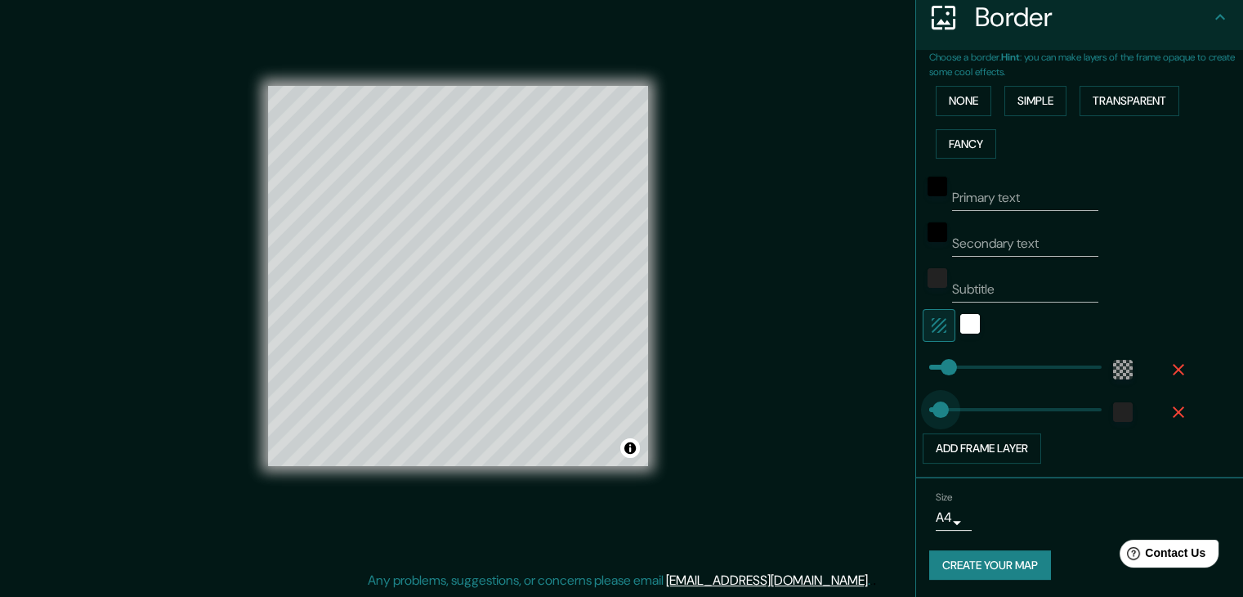
type input "0"
drag, startPoint x: 928, startPoint y: 409, endPoint x: 906, endPoint y: 409, distance: 22.1
type input "217"
drag, startPoint x: 920, startPoint y: 413, endPoint x: 997, endPoint y: 413, distance: 76.8
type input "56"
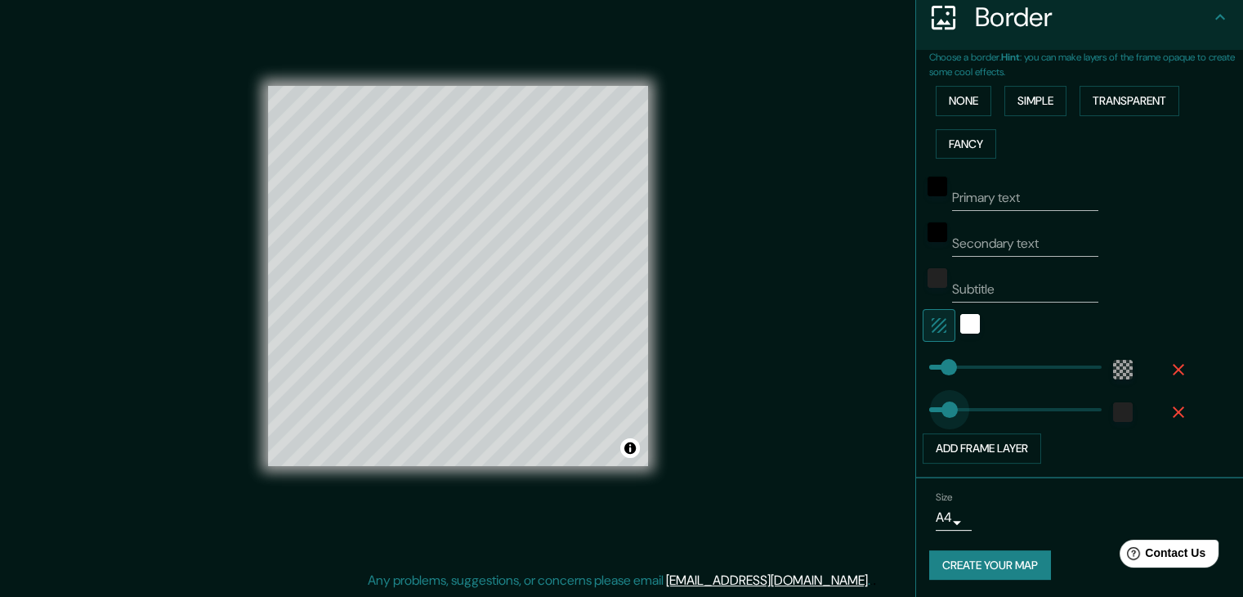
drag, startPoint x: 997, startPoint y: 413, endPoint x: 937, endPoint y: 407, distance: 59.9
type input "94"
drag, startPoint x: 937, startPoint y: 407, endPoint x: 951, endPoint y: 408, distance: 13.9
type input "58"
drag, startPoint x: 951, startPoint y: 408, endPoint x: 938, endPoint y: 408, distance: 13.1
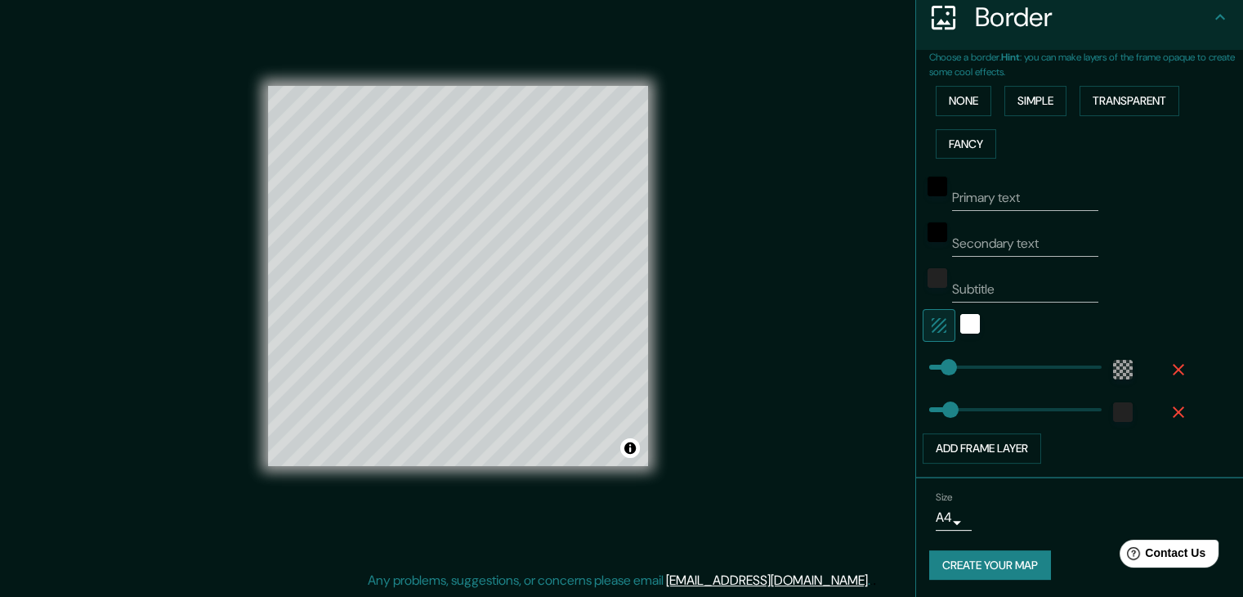
click at [932, 323] on icon "button" at bounding box center [939, 325] width 20 height 20
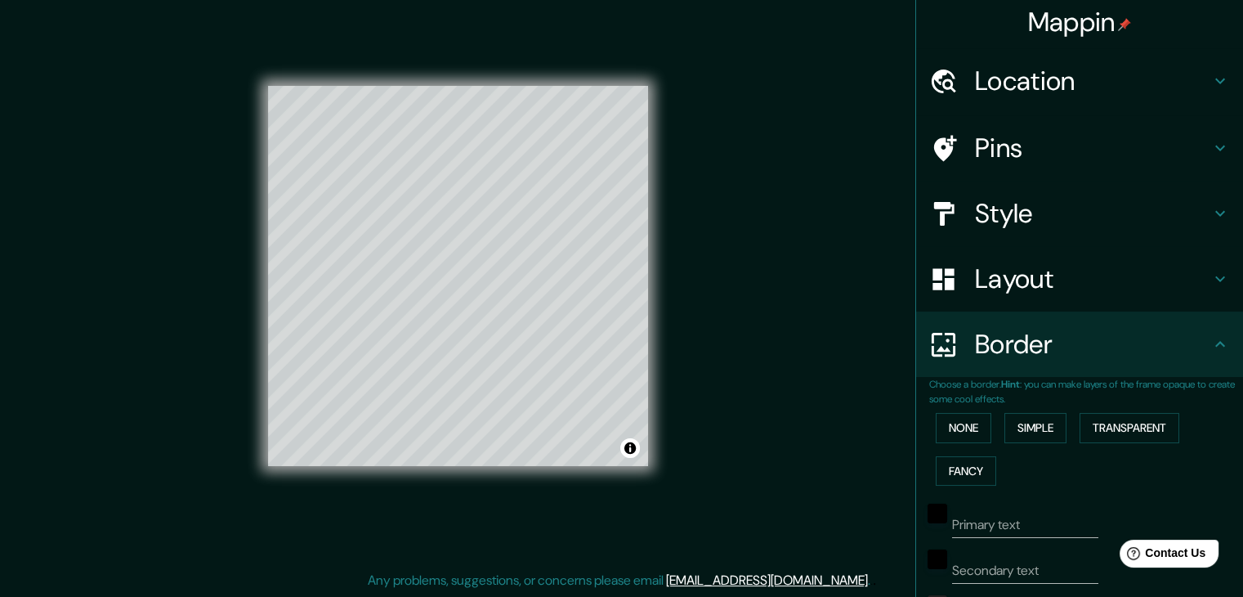
scroll to position [0, 0]
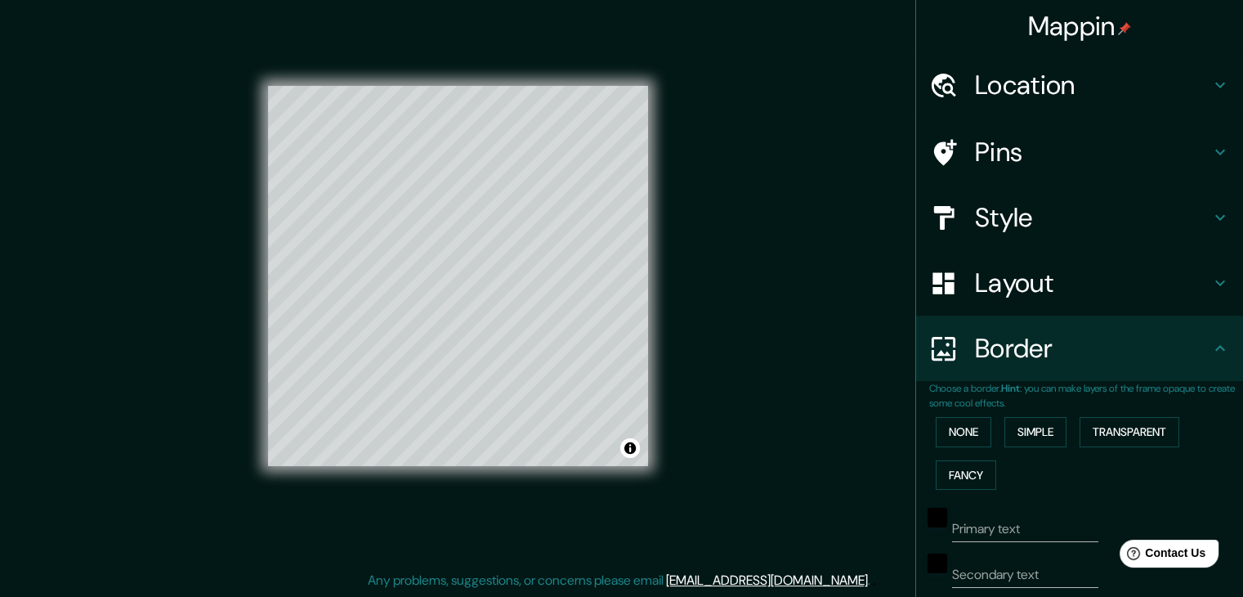
click at [1049, 195] on div "Style" at bounding box center [1079, 217] width 327 height 65
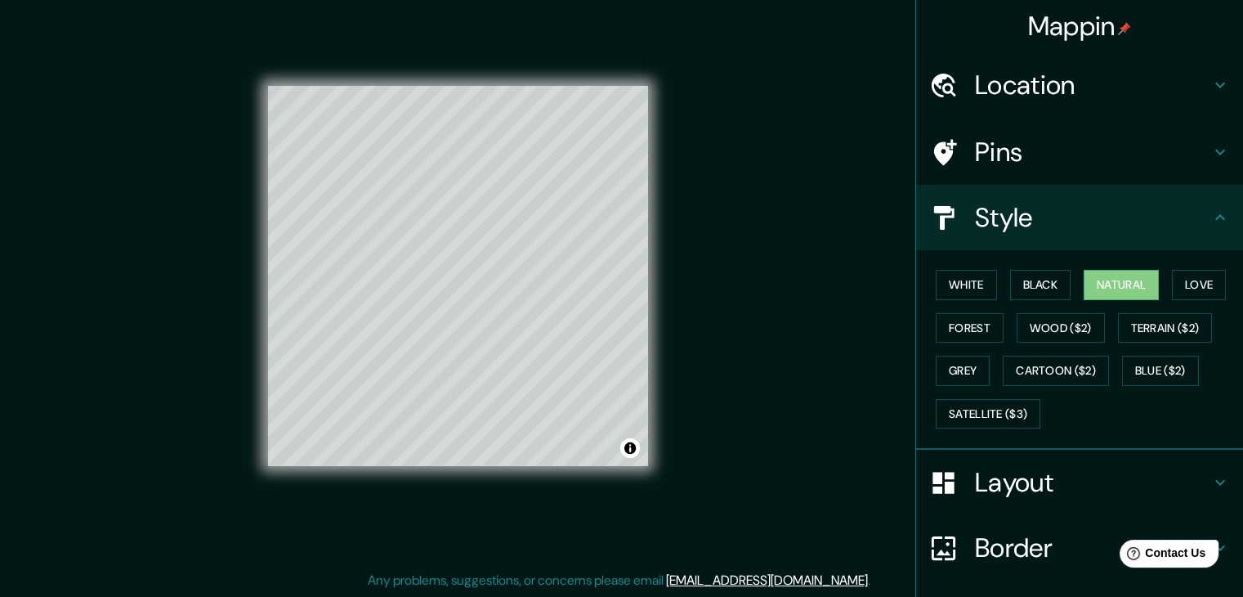
scroll to position [82, 0]
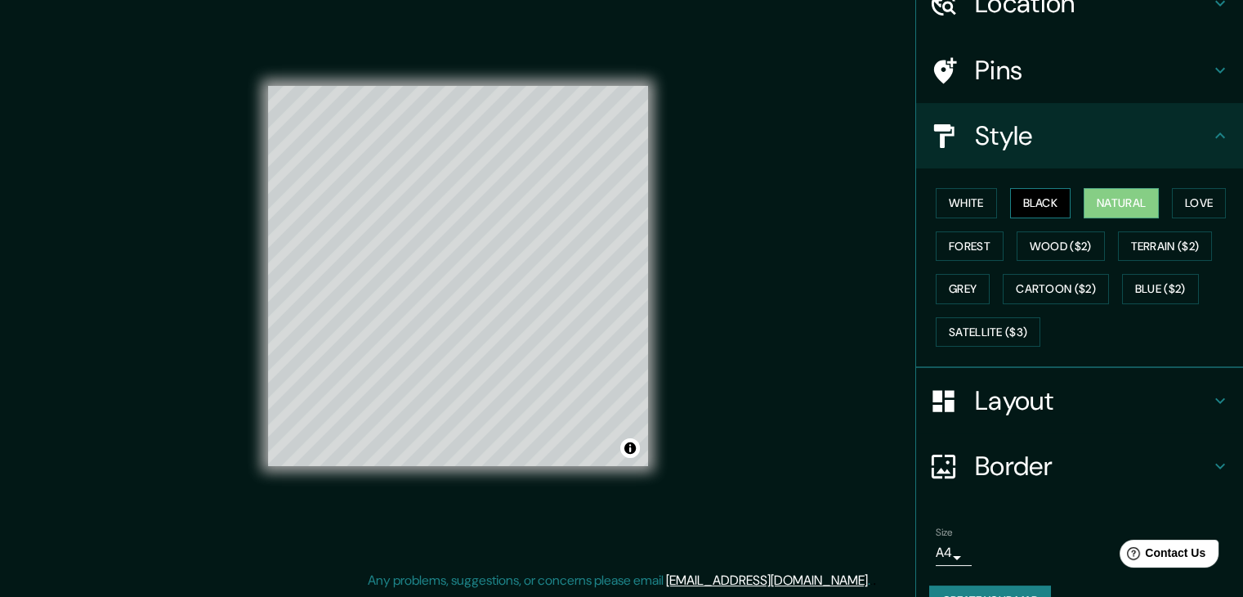
click at [1033, 199] on button "Black" at bounding box center [1040, 203] width 61 height 30
click at [968, 246] on button "Forest" at bounding box center [970, 246] width 68 height 30
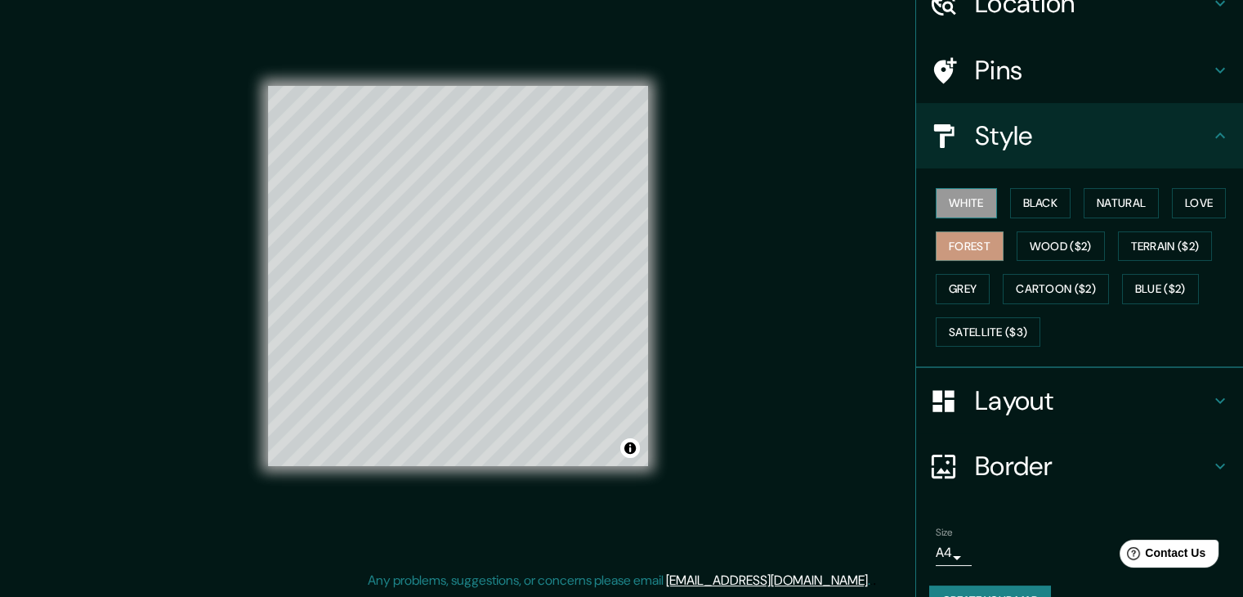
click at [971, 215] on button "White" at bounding box center [966, 203] width 61 height 30
click at [1177, 209] on button "Love" at bounding box center [1199, 203] width 54 height 30
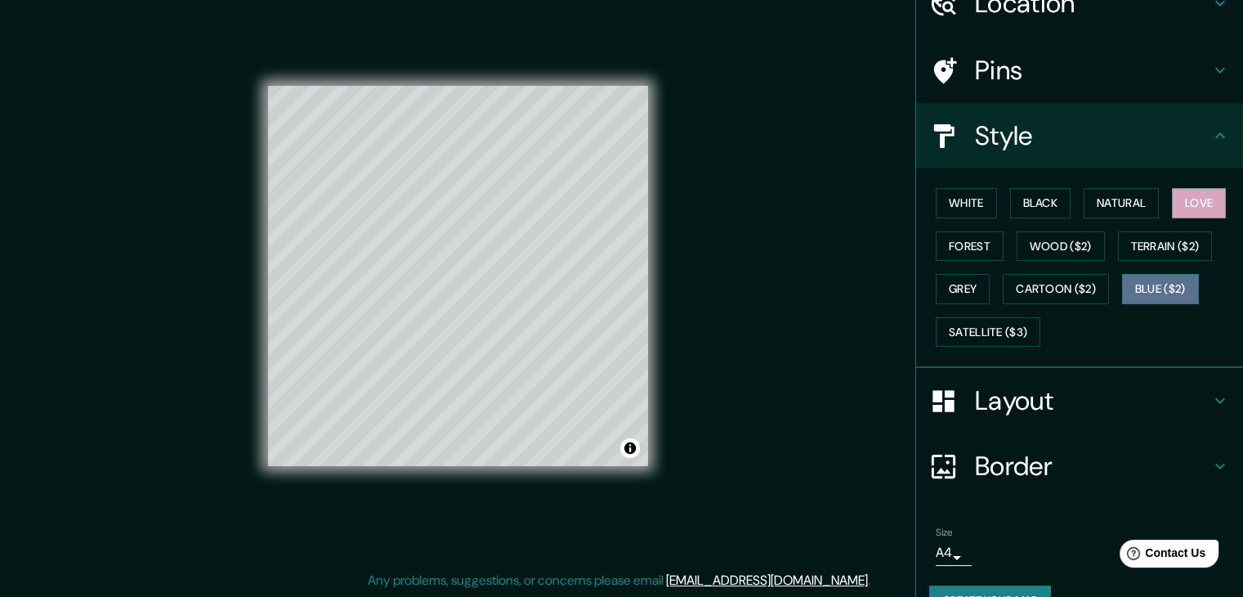
click at [1134, 279] on button "Blue ($2)" at bounding box center [1160, 289] width 77 height 30
click at [1111, 196] on button "Natural" at bounding box center [1121, 203] width 75 height 30
click at [1041, 199] on button "Black" at bounding box center [1040, 203] width 61 height 30
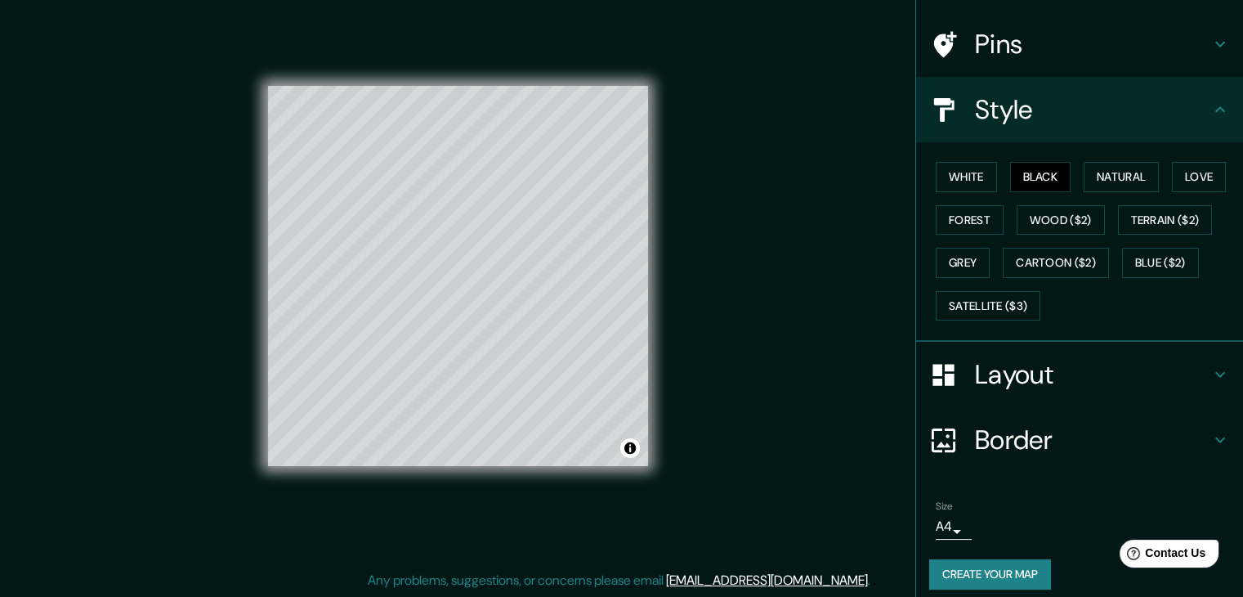
scroll to position [118, 0]
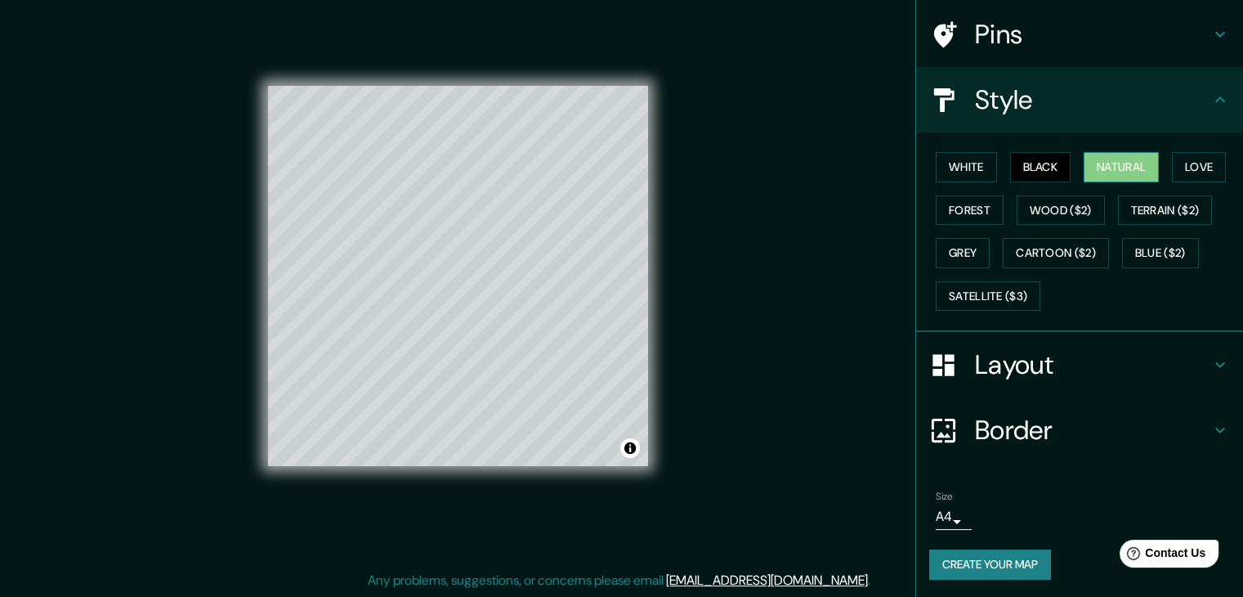
click at [1115, 165] on button "Natural" at bounding box center [1121, 167] width 75 height 30
click at [1038, 166] on button "Black" at bounding box center [1040, 167] width 61 height 30
click at [980, 203] on button "Forest" at bounding box center [970, 210] width 68 height 30
click at [1116, 154] on button "Natural" at bounding box center [1121, 167] width 75 height 30
click at [1056, 167] on button "Black" at bounding box center [1040, 167] width 61 height 30
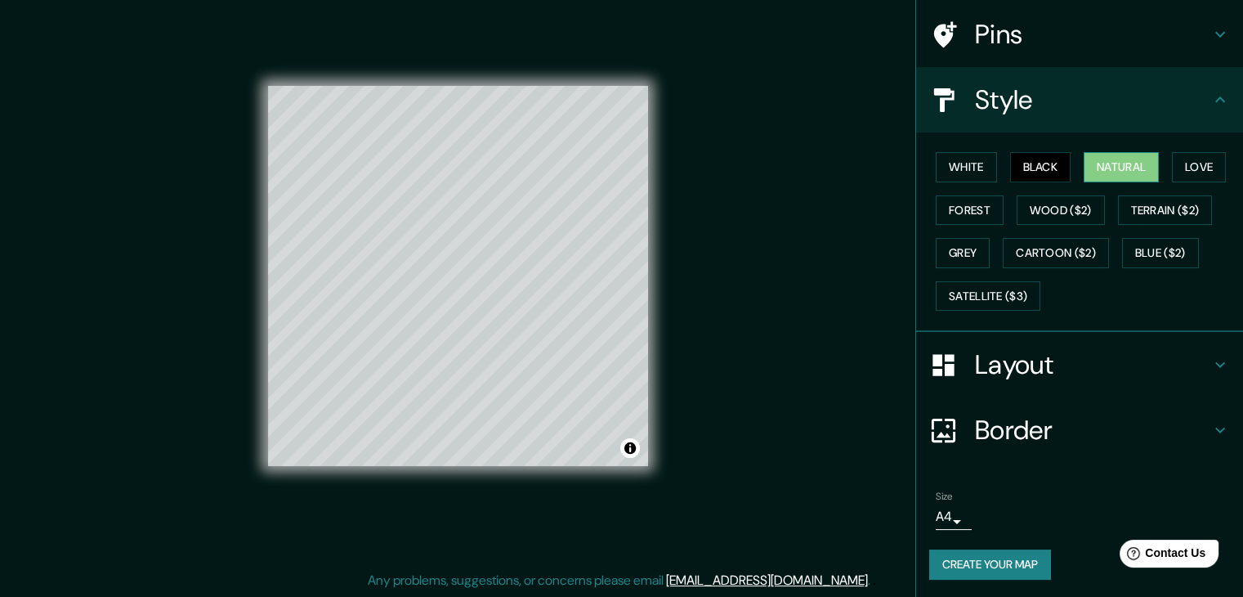
click at [1128, 172] on button "Natural" at bounding box center [1121, 167] width 75 height 30
click at [1049, 181] on button "Black" at bounding box center [1040, 167] width 61 height 30
click at [965, 171] on button "White" at bounding box center [966, 167] width 61 height 30
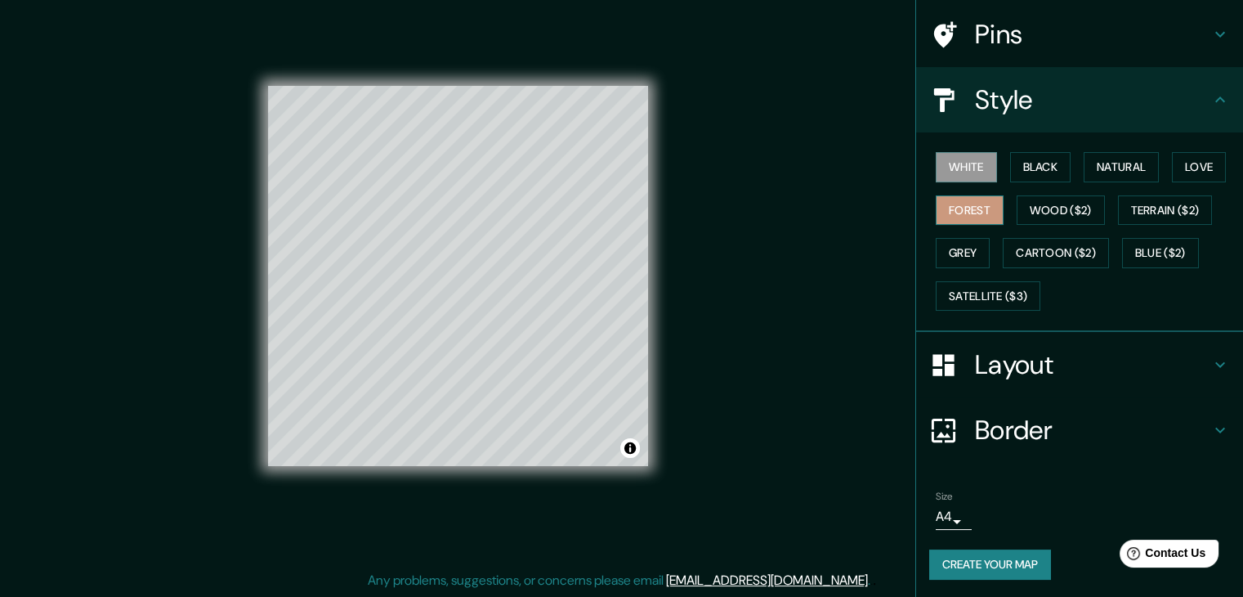
click at [958, 208] on button "Forest" at bounding box center [970, 210] width 68 height 30
click at [1112, 170] on button "Natural" at bounding box center [1121, 167] width 75 height 30
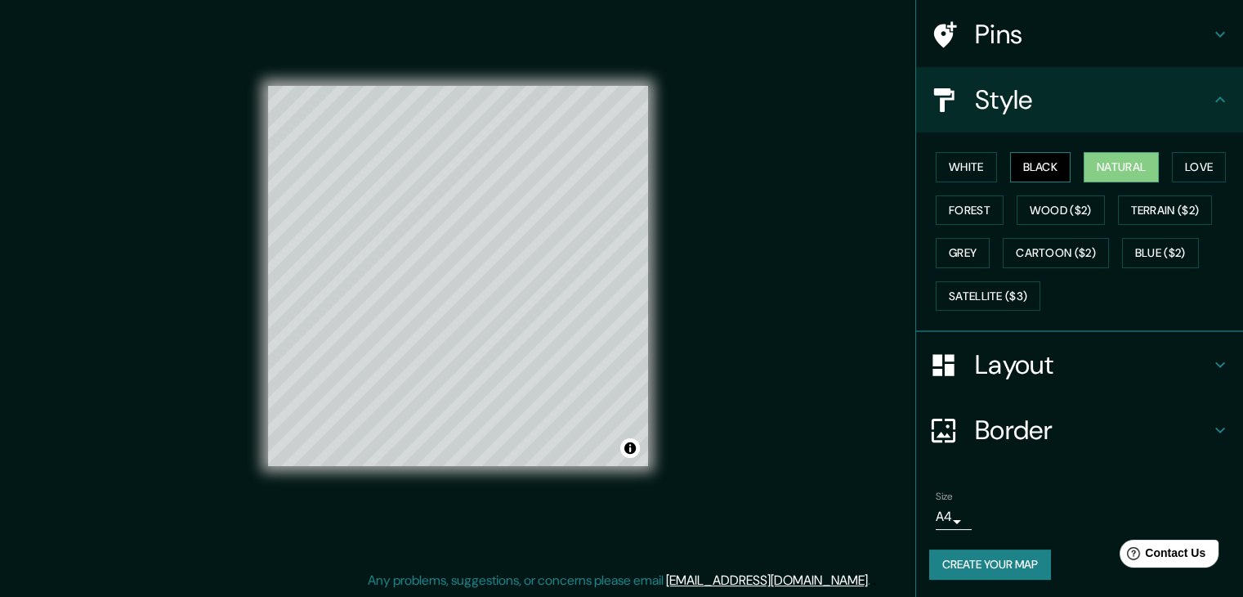
click at [1016, 170] on button "Black" at bounding box center [1040, 167] width 61 height 30
click at [1084, 163] on button "Natural" at bounding box center [1121, 167] width 75 height 30
click at [1031, 164] on button "Black" at bounding box center [1040, 167] width 61 height 30
click at [1091, 172] on button "Natural" at bounding box center [1121, 167] width 75 height 30
click at [1052, 174] on button "Black" at bounding box center [1040, 167] width 61 height 30
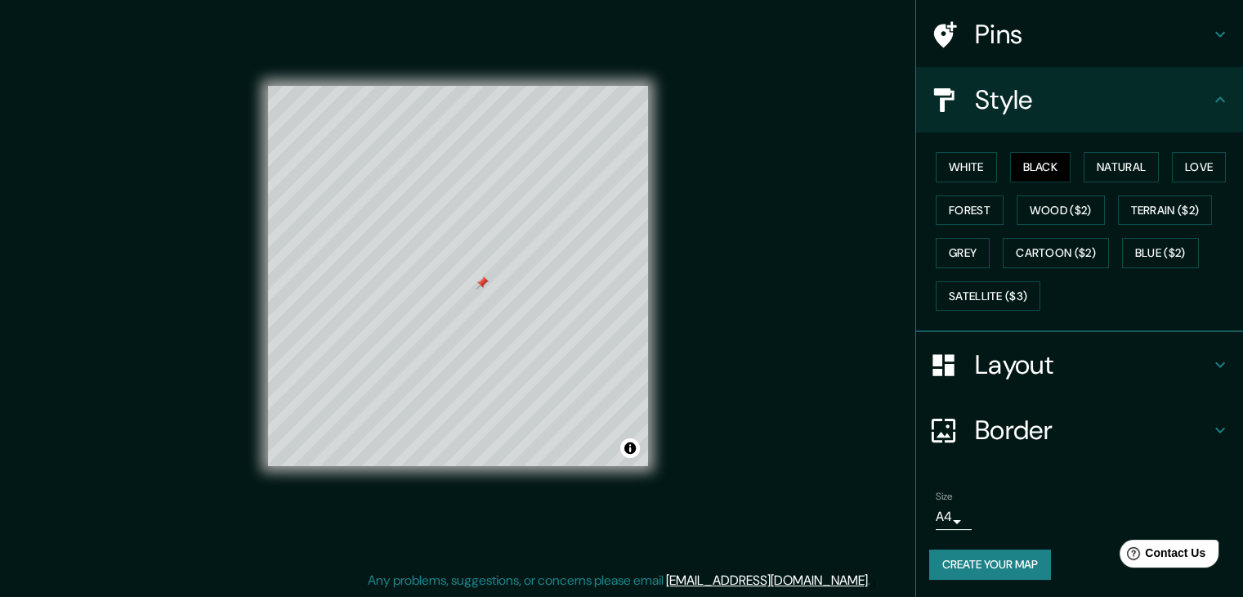
scroll to position [0, 0]
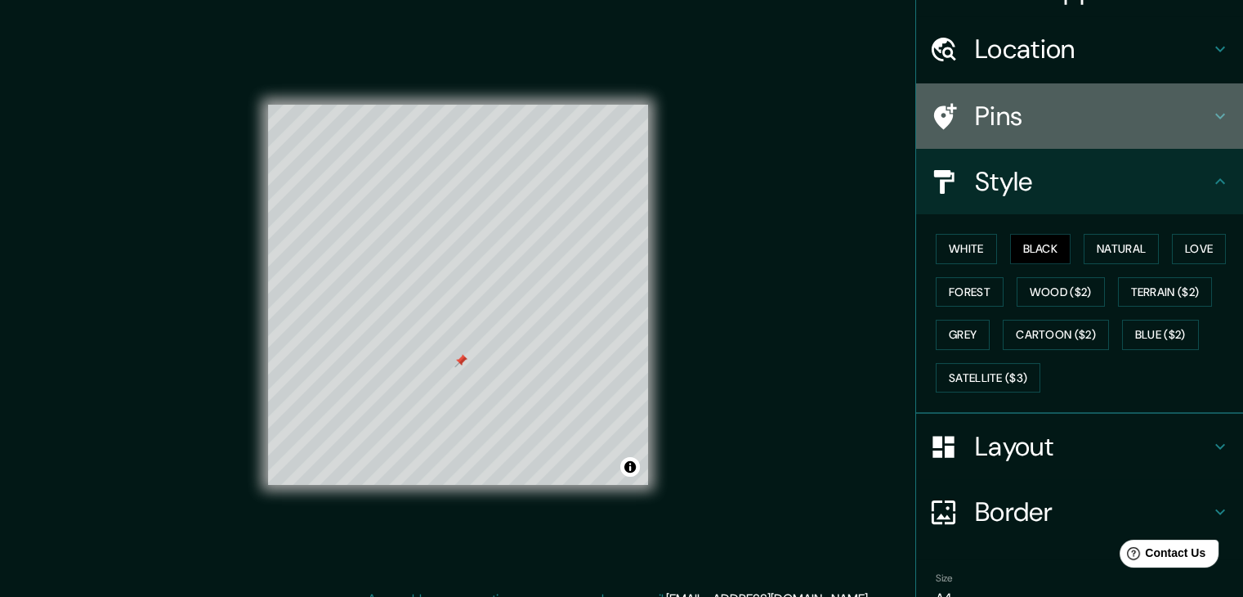
click at [1067, 141] on div "Pins" at bounding box center [1079, 115] width 327 height 65
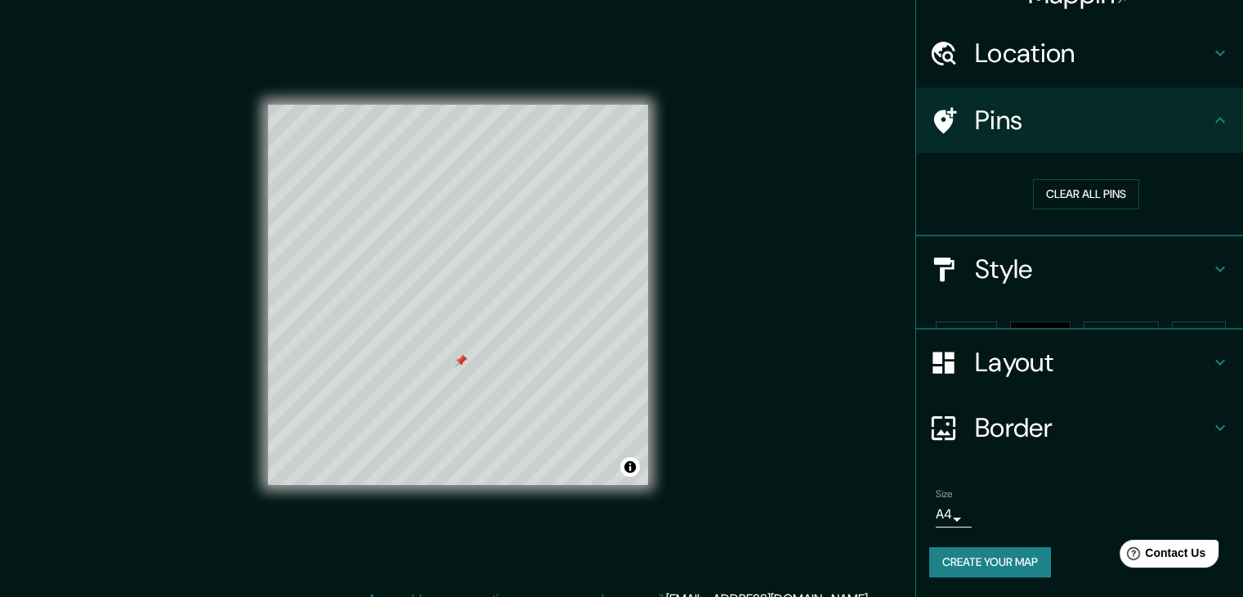
scroll to position [3, 0]
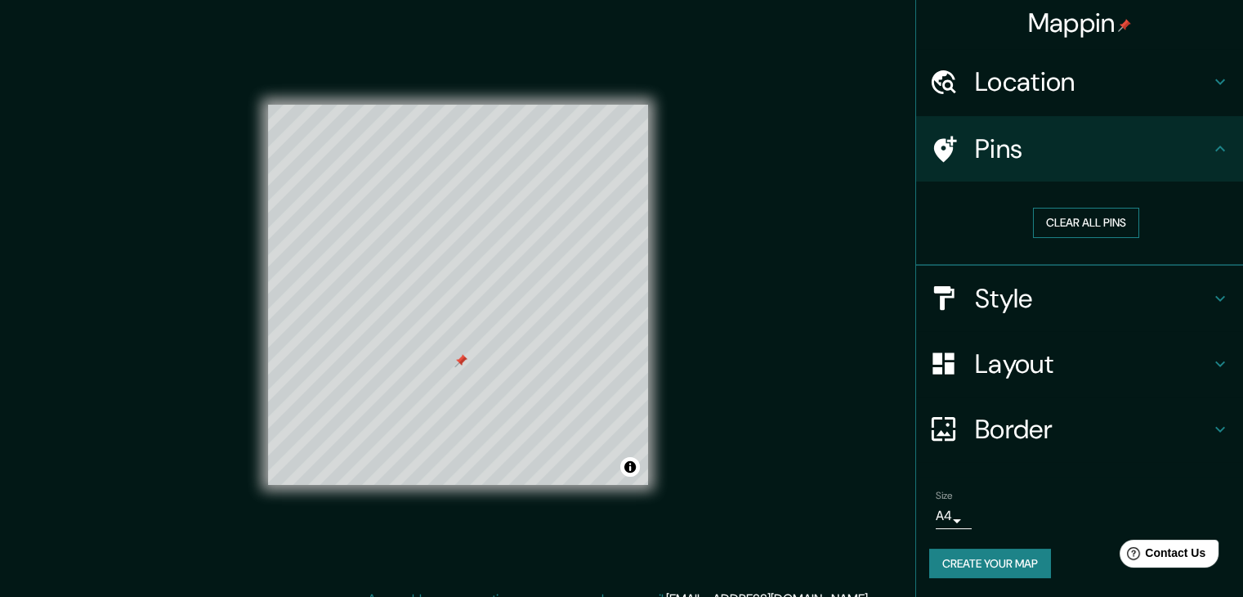
click at [1062, 230] on button "Clear all pins" at bounding box center [1086, 223] width 106 height 30
click at [1027, 310] on h4 "Style" at bounding box center [1092, 298] width 235 height 33
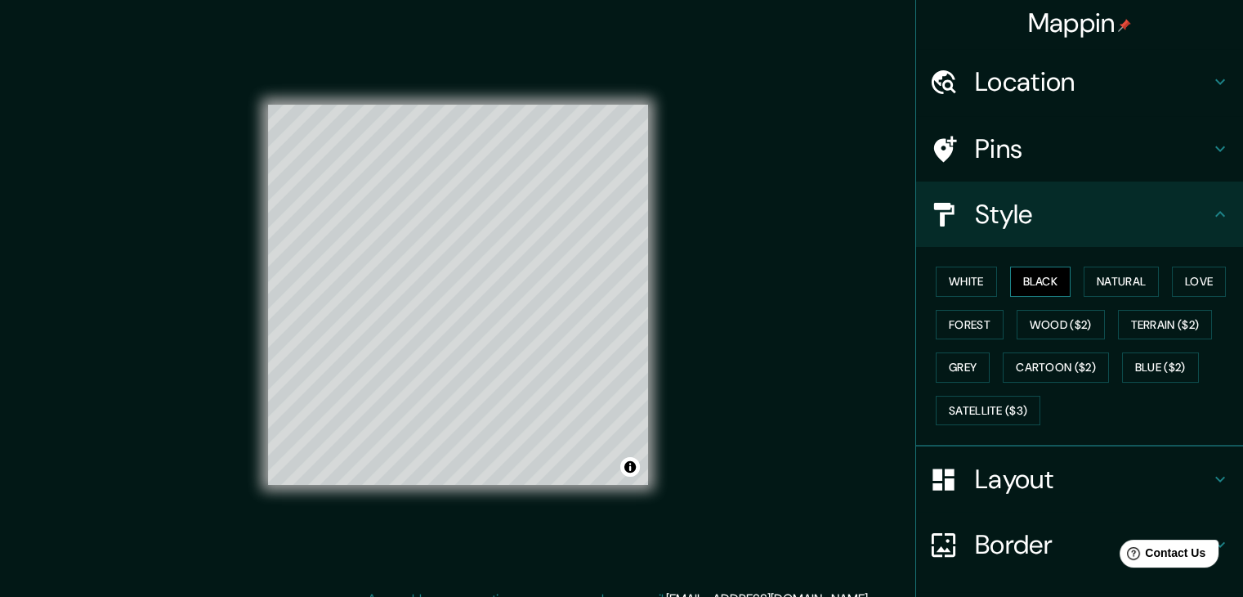
click at [1040, 273] on button "Black" at bounding box center [1040, 281] width 61 height 30
click at [1085, 273] on button "Natural" at bounding box center [1121, 281] width 75 height 30
click at [974, 282] on button "White" at bounding box center [966, 281] width 61 height 30
click at [982, 315] on button "Forest" at bounding box center [970, 325] width 68 height 30
click at [1165, 324] on button "Terrain ($2)" at bounding box center [1165, 325] width 95 height 30
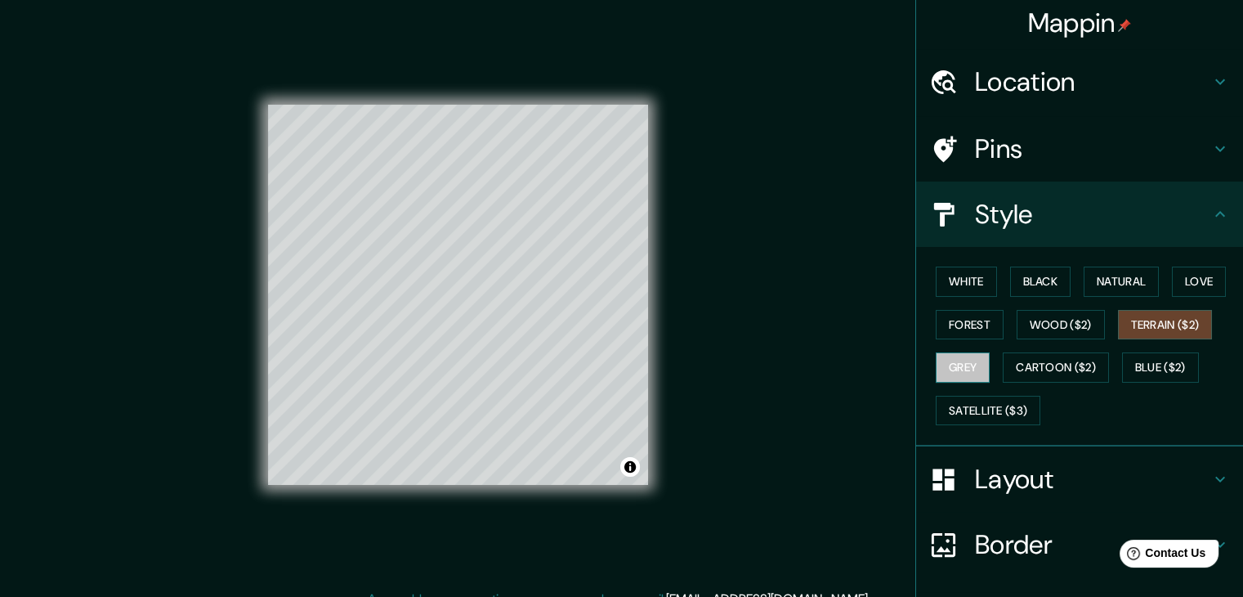
click at [938, 357] on button "Grey" at bounding box center [963, 367] width 54 height 30
click at [1157, 364] on button "Blue ($2)" at bounding box center [1160, 367] width 77 height 30
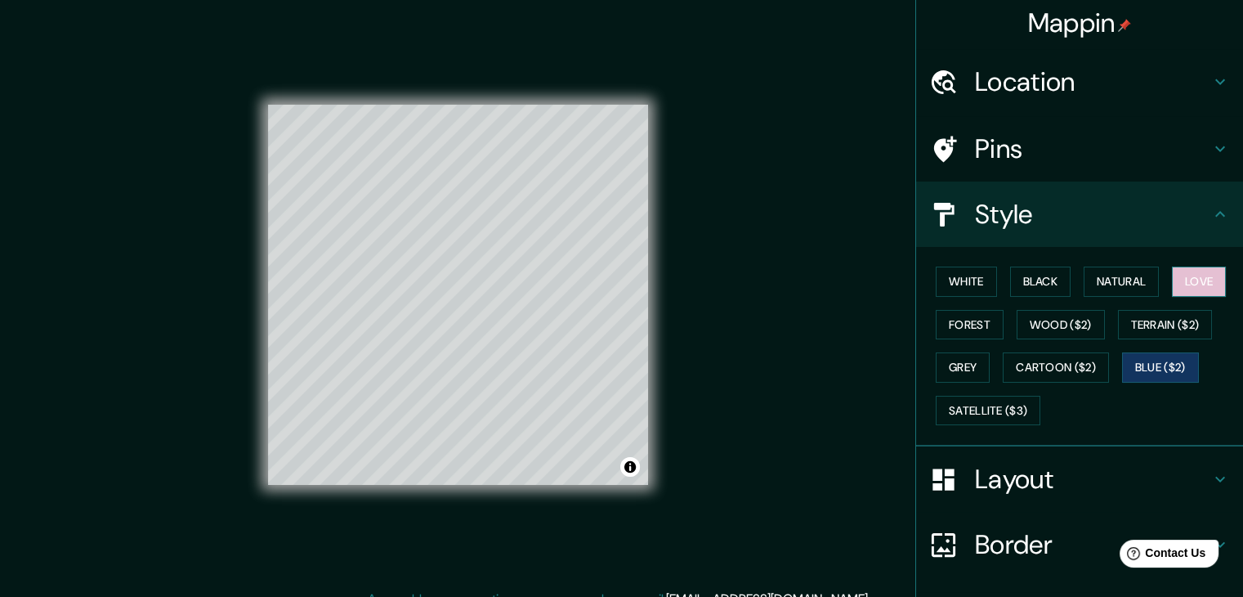
click at [1196, 279] on button "Love" at bounding box center [1199, 281] width 54 height 30
click at [1084, 285] on button "Natural" at bounding box center [1121, 281] width 75 height 30
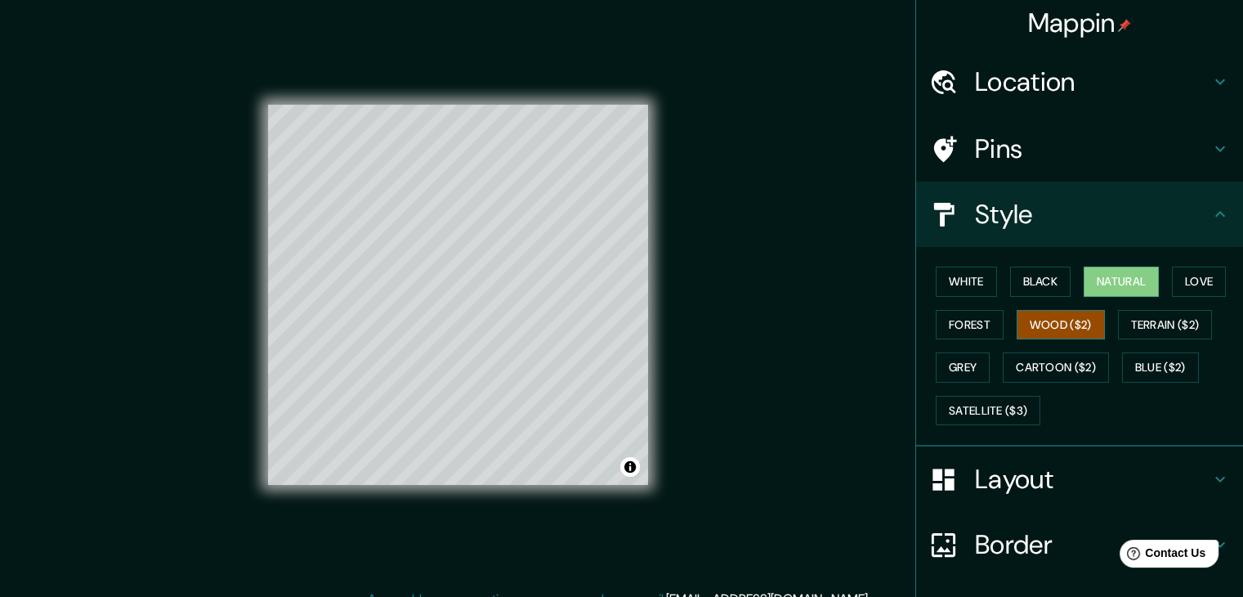
click at [1022, 321] on button "Wood ($2)" at bounding box center [1061, 325] width 88 height 30
click at [1053, 277] on button "Black" at bounding box center [1040, 281] width 61 height 30
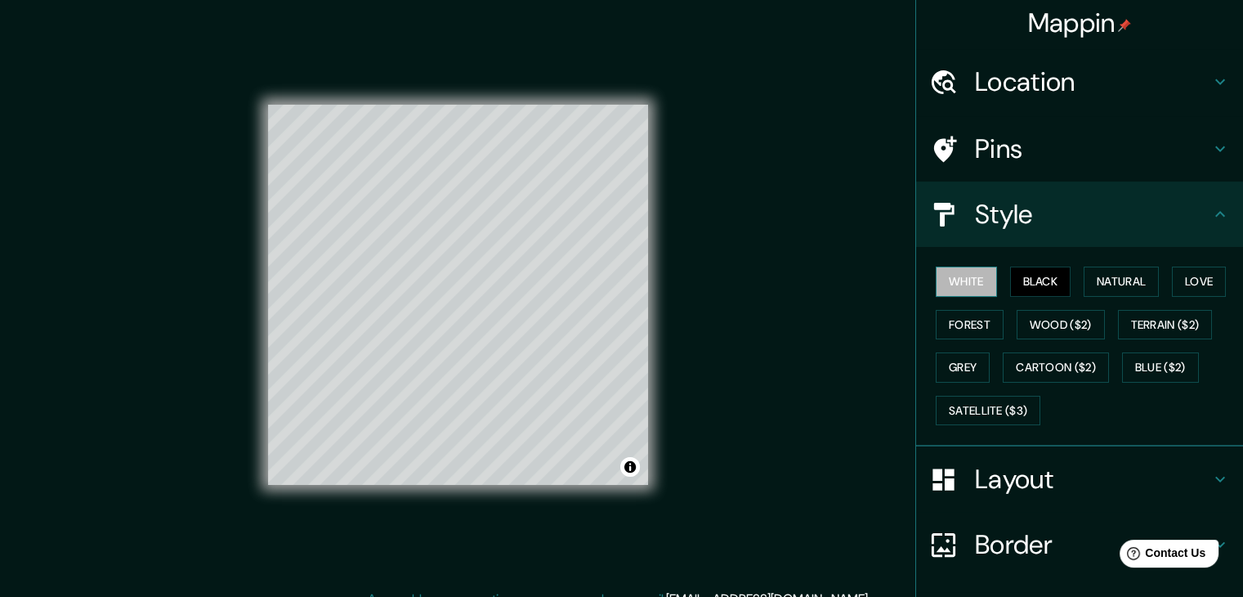
click at [937, 279] on button "White" at bounding box center [966, 281] width 61 height 30
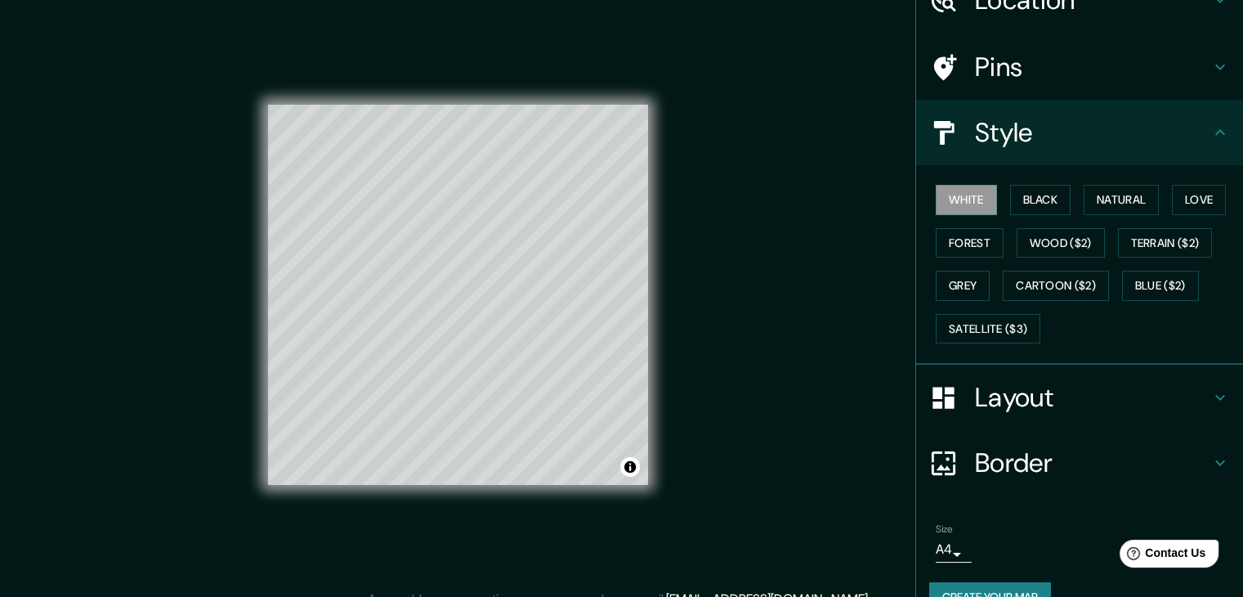
click at [1082, 400] on h4 "Layout" at bounding box center [1092, 397] width 235 height 33
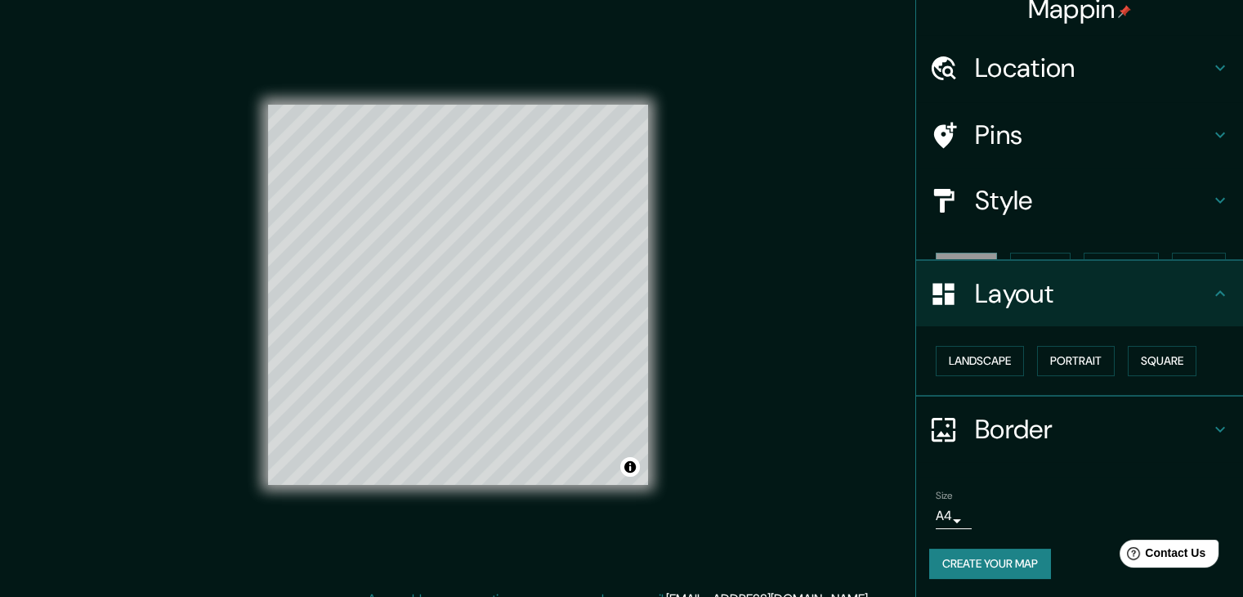
scroll to position [0, 0]
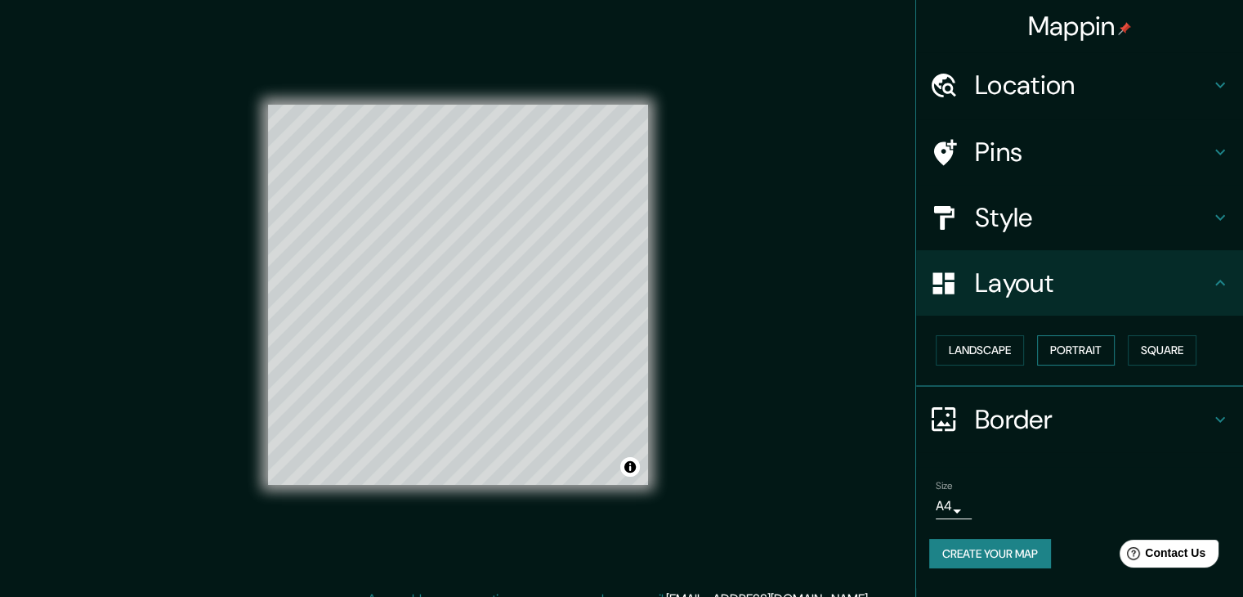
click at [1085, 353] on button "Portrait" at bounding box center [1076, 350] width 78 height 30
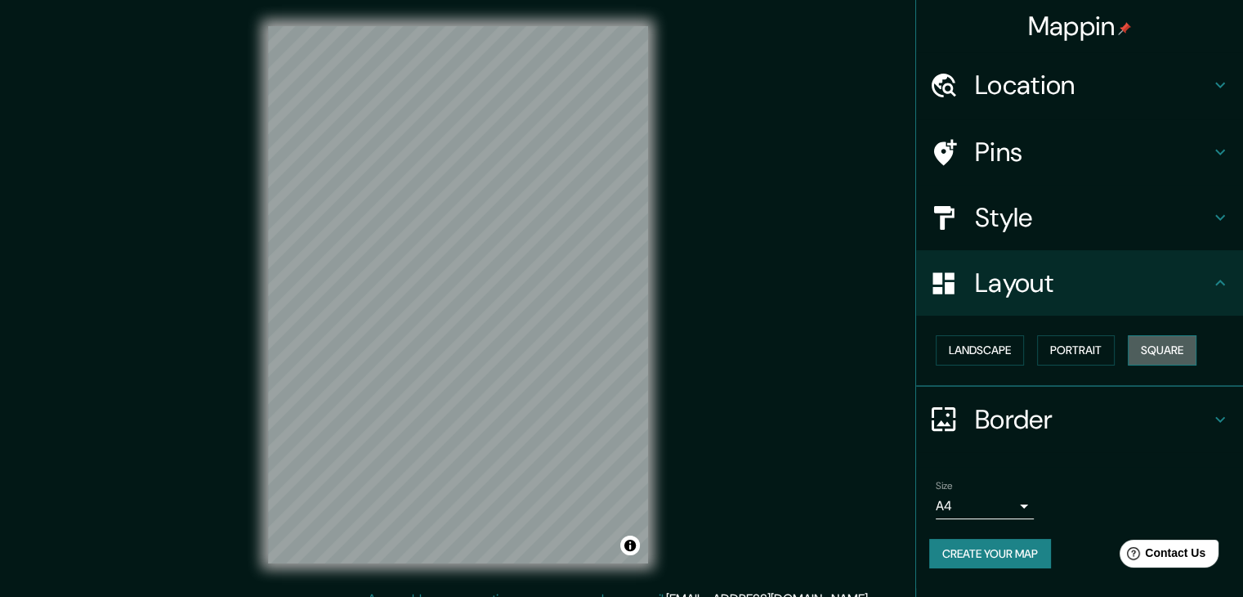
click at [1137, 347] on button "Square" at bounding box center [1162, 350] width 69 height 30
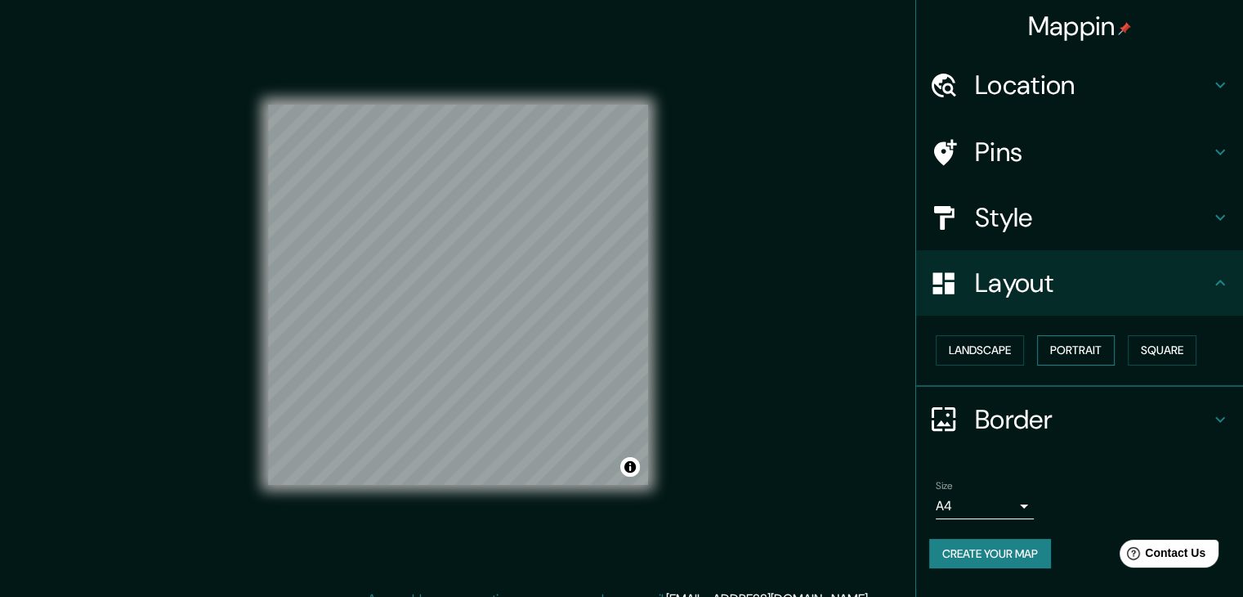
click at [1062, 348] on button "Portrait" at bounding box center [1076, 350] width 78 height 30
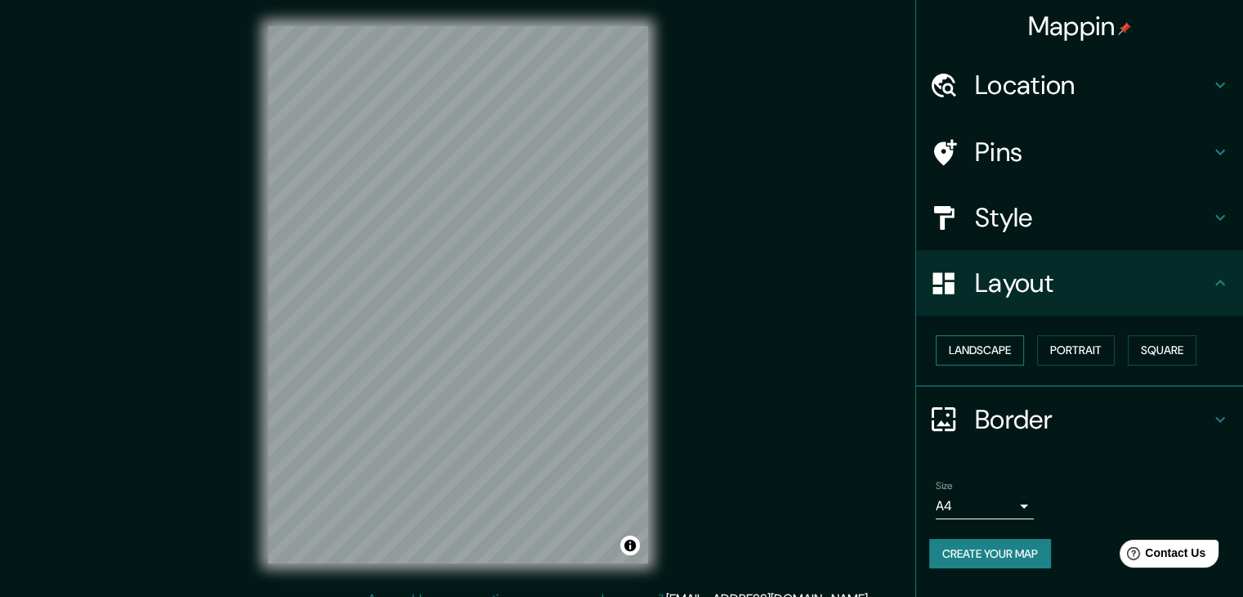
click at [953, 345] on button "Landscape" at bounding box center [980, 350] width 88 height 30
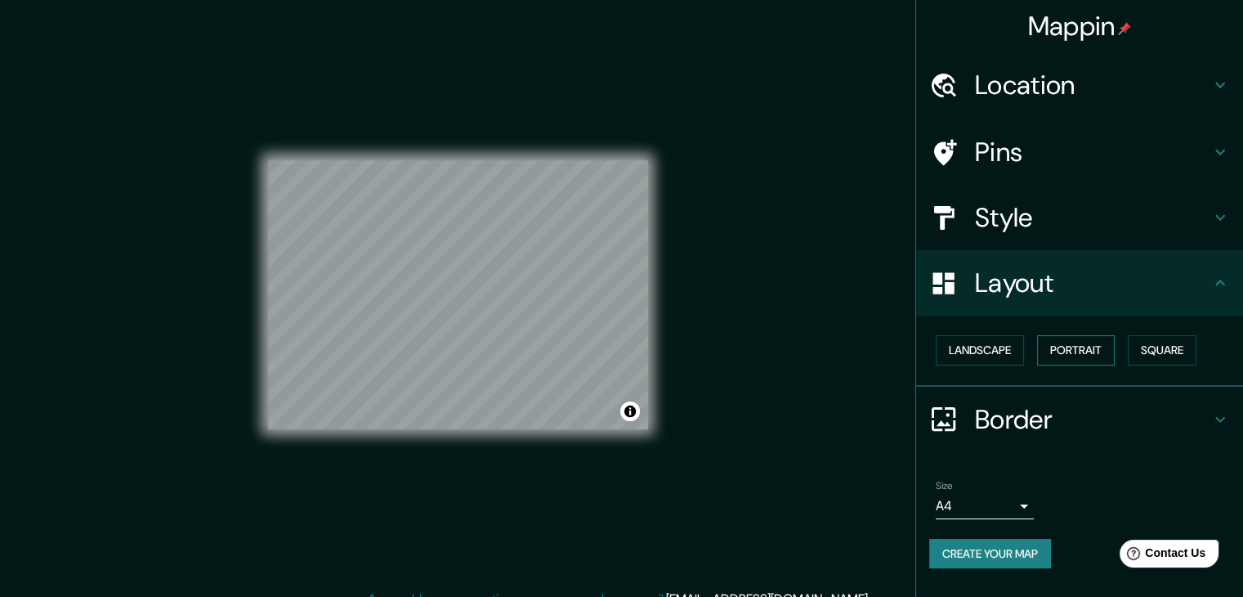
click at [1078, 358] on button "Portrait" at bounding box center [1076, 350] width 78 height 30
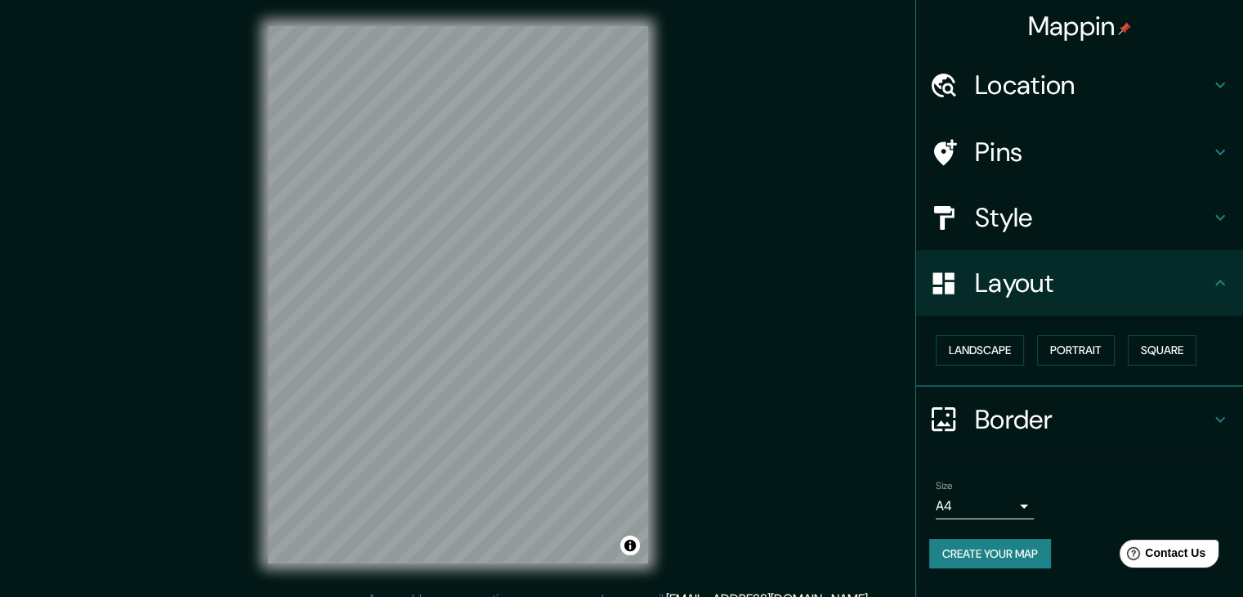
click at [1062, 224] on h4 "Style" at bounding box center [1092, 217] width 235 height 33
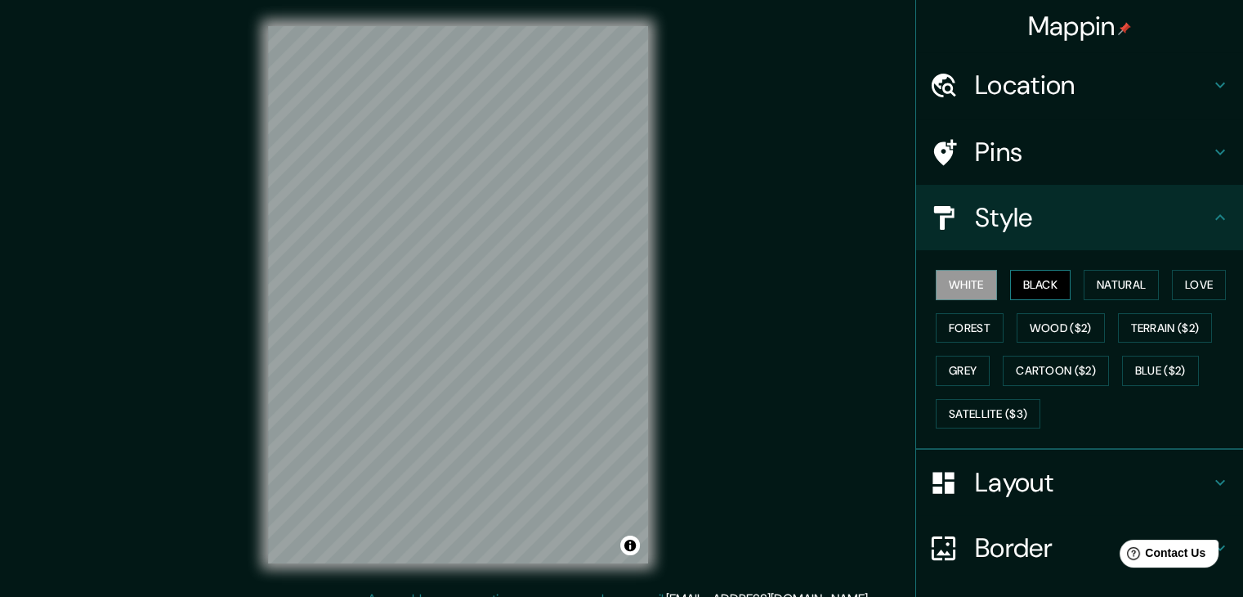
click at [1049, 281] on button "Black" at bounding box center [1040, 285] width 61 height 30
click at [938, 284] on button "White" at bounding box center [966, 285] width 61 height 30
click at [1041, 298] on div "White Black Natural Love Forest Wood ($2) Terrain ($2) Grey Cartoon ($2) Blue (…" at bounding box center [1086, 349] width 314 height 172
click at [1095, 282] on button "Natural" at bounding box center [1121, 285] width 75 height 30
click at [1056, 275] on button "Black" at bounding box center [1040, 285] width 61 height 30
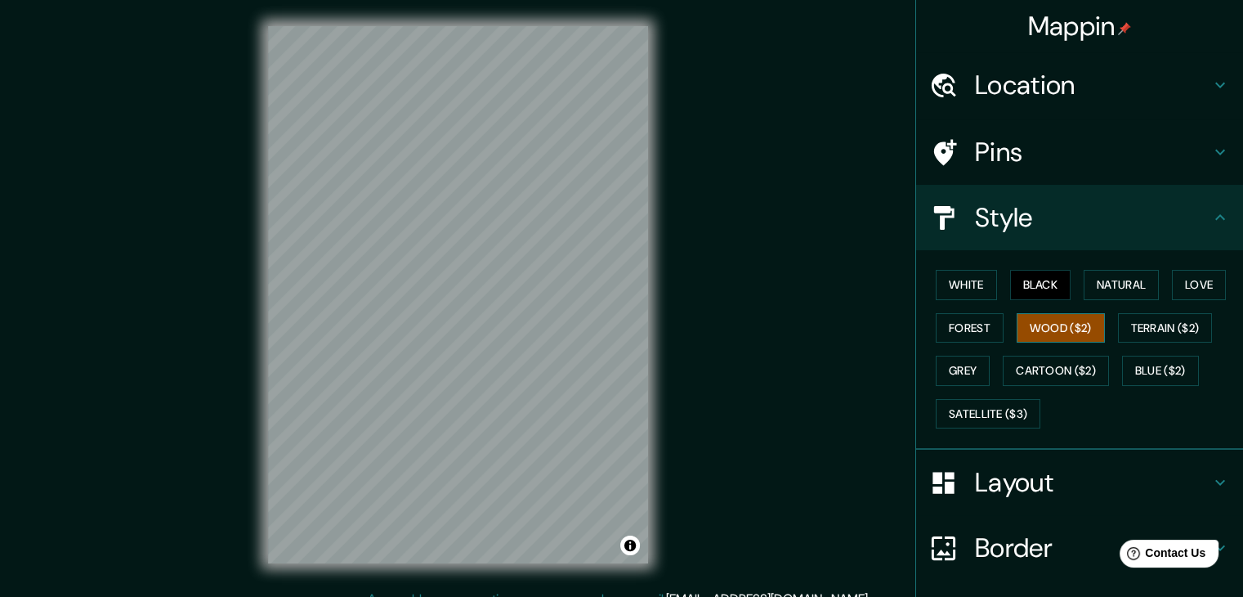
click at [1073, 325] on button "Wood ($2)" at bounding box center [1061, 328] width 88 height 30
click at [942, 321] on button "Forest" at bounding box center [970, 328] width 68 height 30
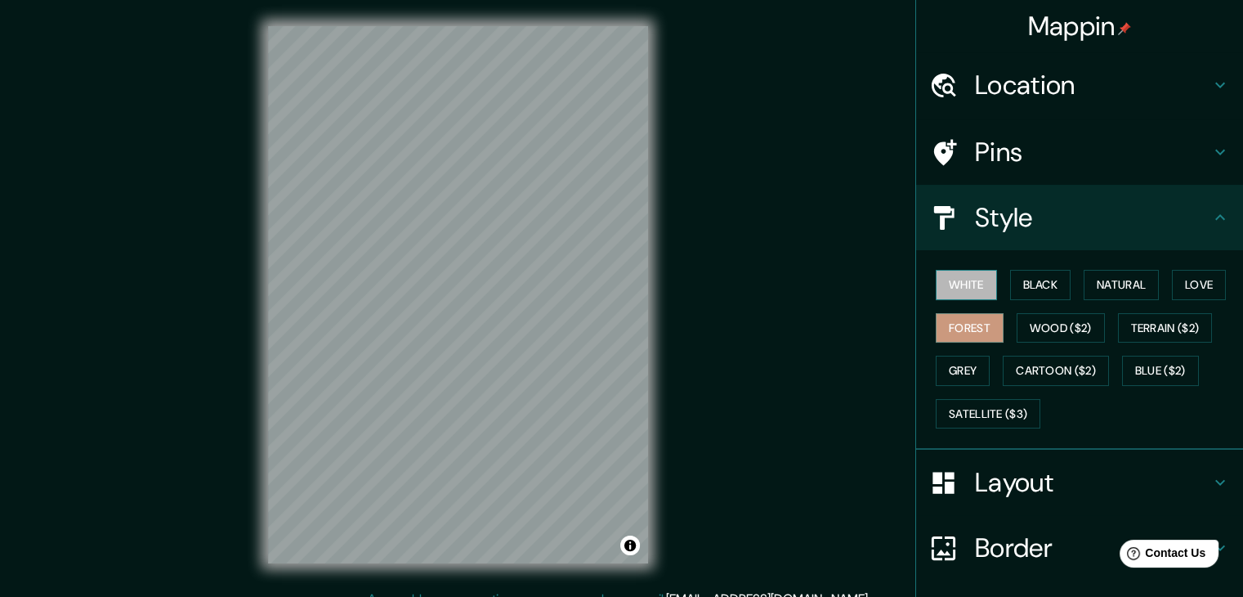
click at [971, 292] on button "White" at bounding box center [966, 285] width 61 height 30
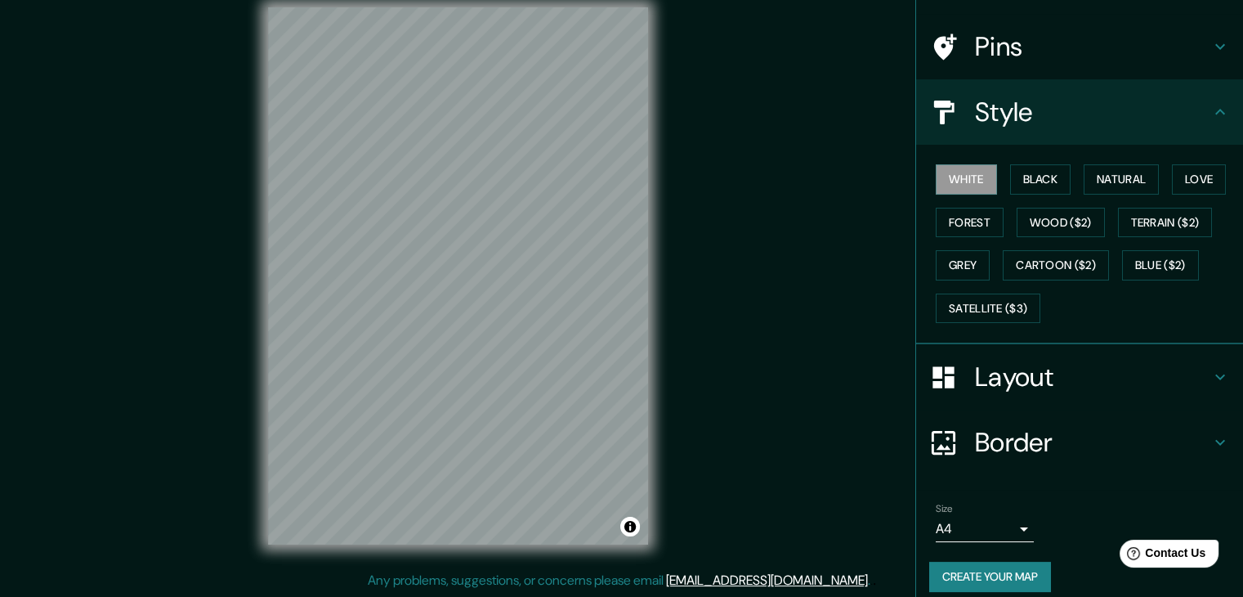
scroll to position [118, 0]
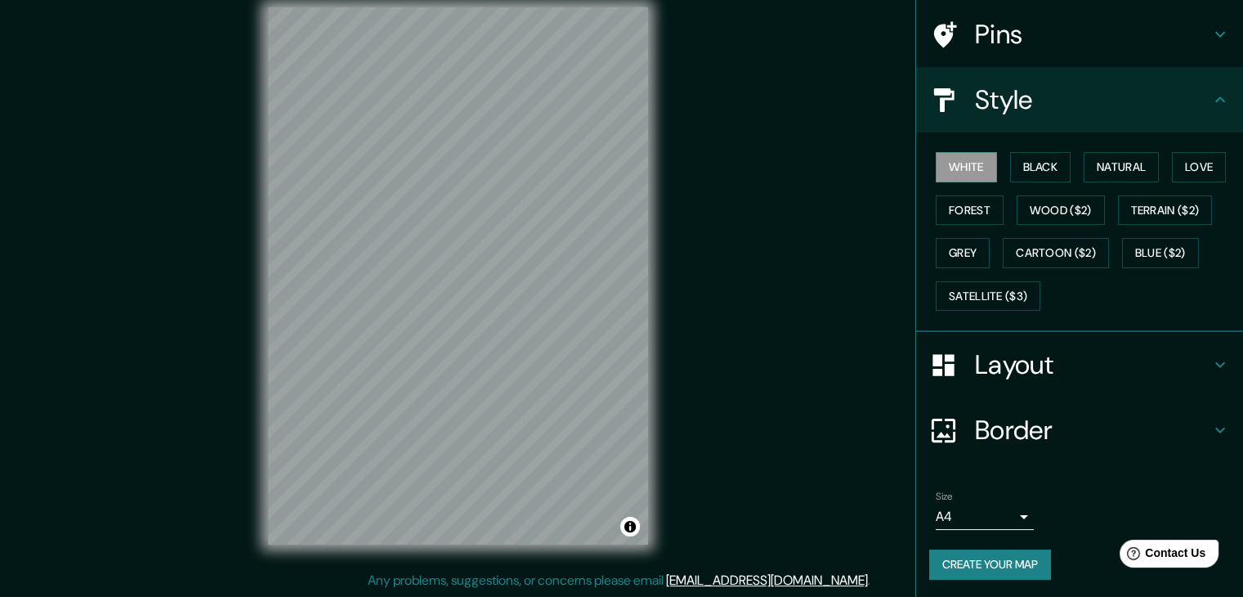
click at [1013, 556] on button "Create your map" at bounding box center [990, 564] width 122 height 30
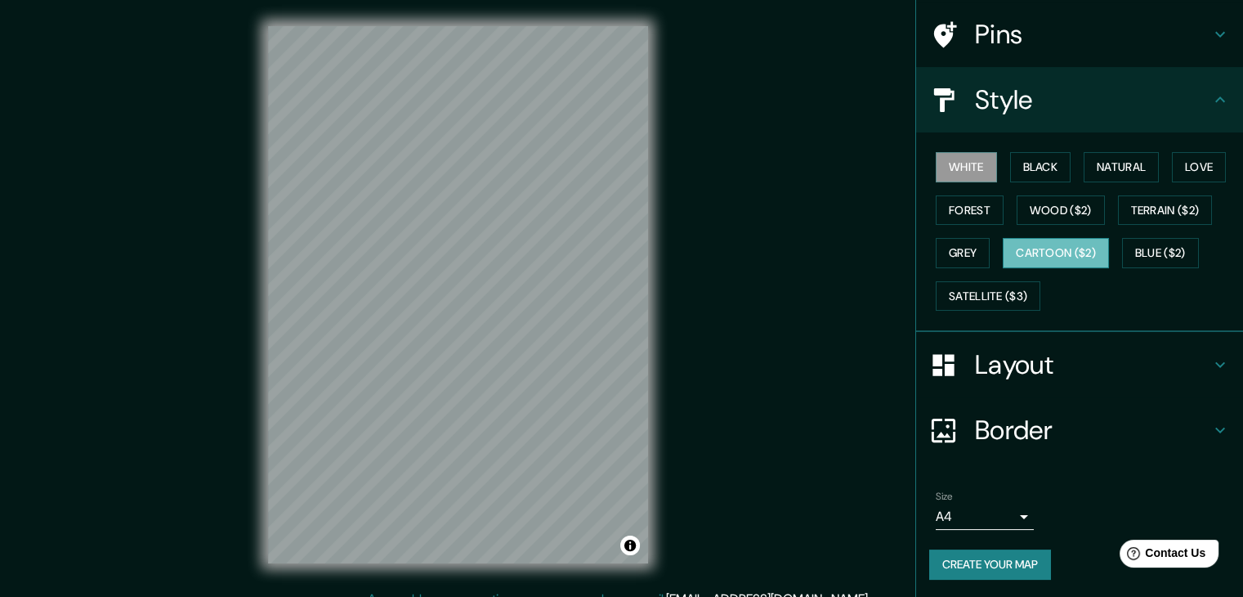
click at [1095, 246] on button "Cartoon ($2)" at bounding box center [1056, 253] width 106 height 30
click at [973, 165] on button "White" at bounding box center [966, 167] width 61 height 30
